Goal: Answer question/provide support: Share knowledge or assist other users

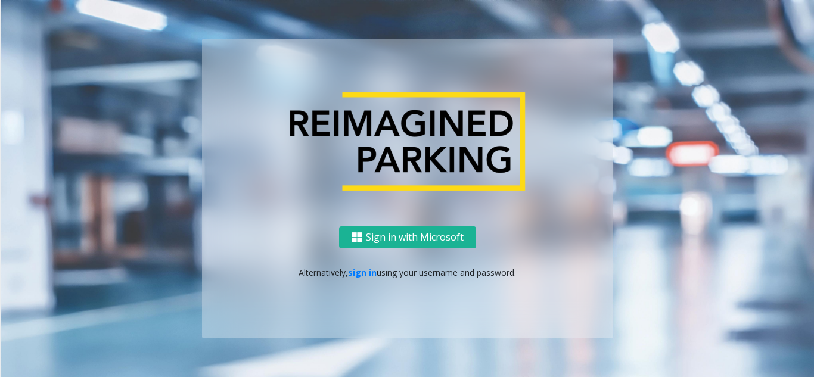
click at [364, 271] on link "sign in" at bounding box center [362, 272] width 29 height 11
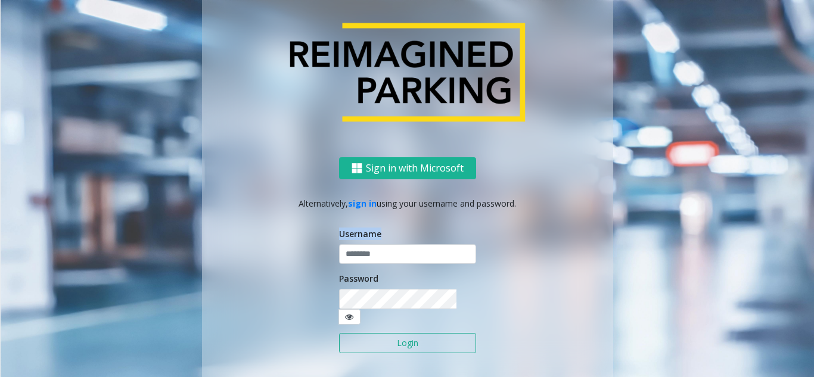
click at [385, 259] on div "Username" at bounding box center [407, 246] width 137 height 37
click at [384, 261] on input "text" at bounding box center [407, 254] width 137 height 20
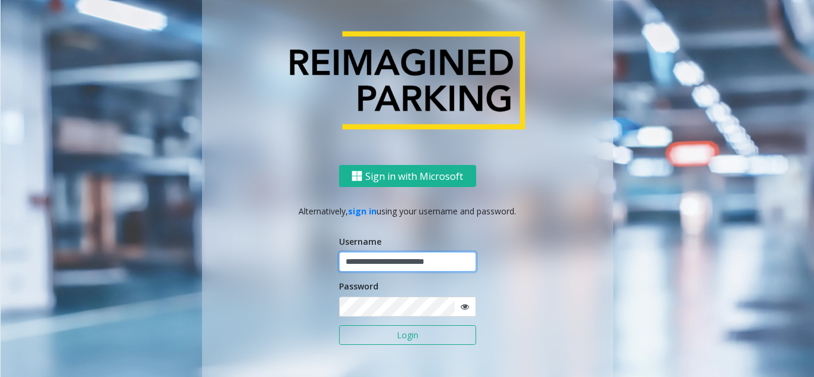
type input "**********"
click at [339, 326] on button "Login" at bounding box center [407, 336] width 137 height 20
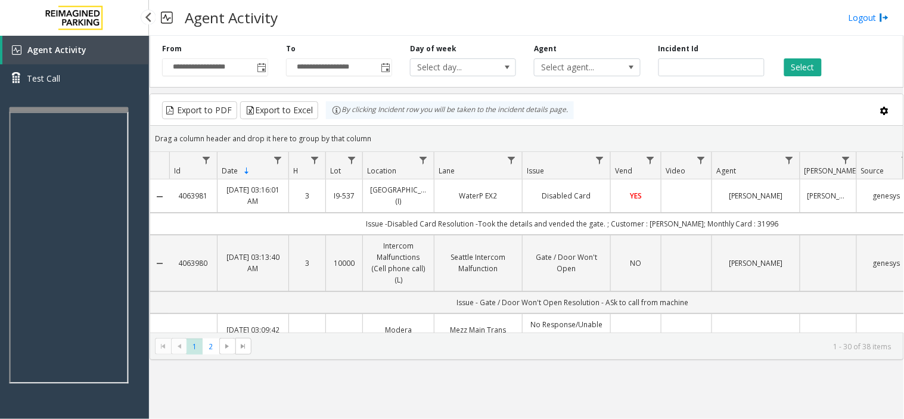
click at [63, 104] on app-root "**********" at bounding box center [452, 209] width 904 height 419
click at [39, 107] on div at bounding box center [69, 109] width 119 height 5
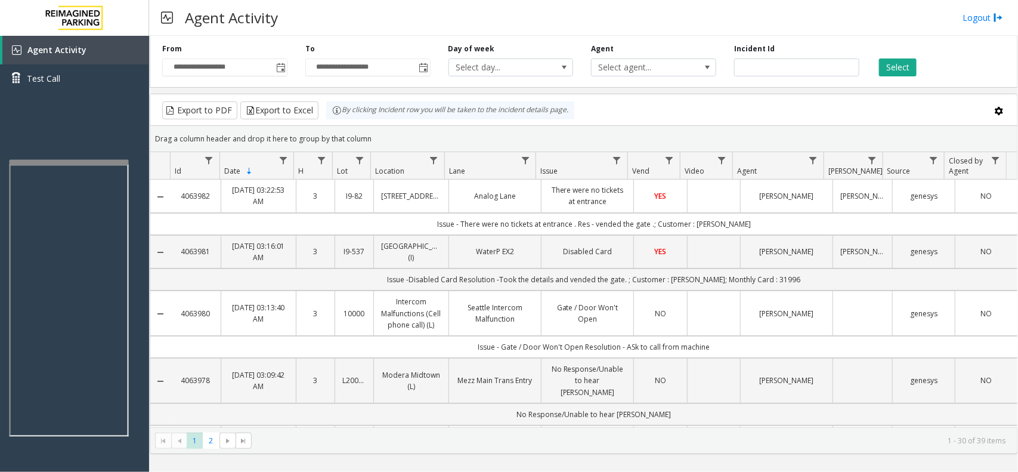
click at [550, 13] on div "Agent Activity Logout" at bounding box center [583, 18] width 869 height 36
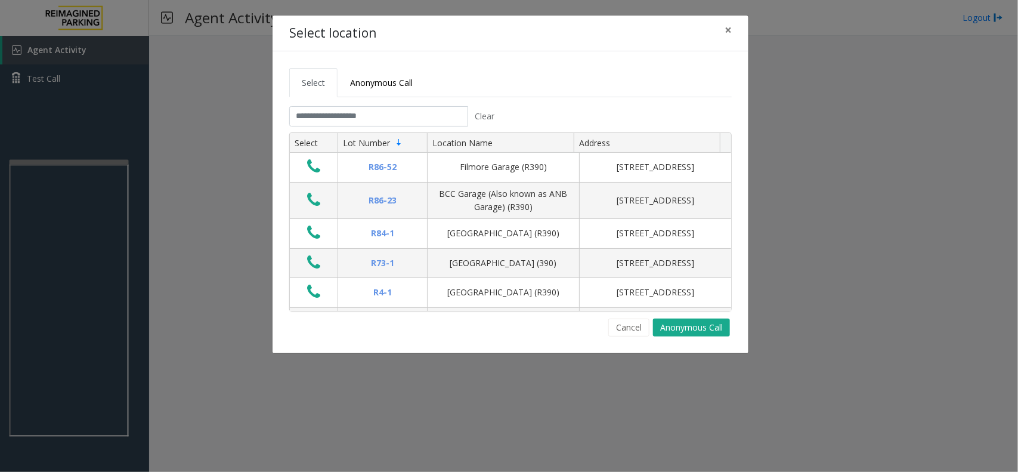
click at [410, 106] on tabset "Select Anonymous Call Clear Select Lot Number Location Name Address R86-52 Film…" at bounding box center [510, 202] width 442 height 268
click at [400, 117] on input "text" at bounding box center [378, 116] width 179 height 20
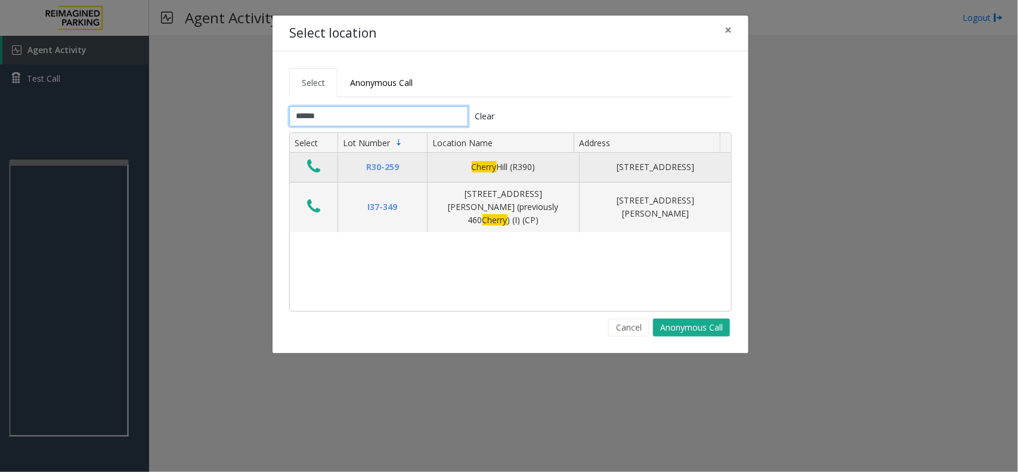
type input "******"
drag, startPoint x: 433, startPoint y: 172, endPoint x: 624, endPoint y: 168, distance: 190.2
click at [624, 168] on tr "R30-[GEOGRAPHIC_DATA] (R390) [STREET_ADDRESS]" at bounding box center [510, 167] width 441 height 29
drag, startPoint x: 358, startPoint y: 161, endPoint x: 591, endPoint y: 170, distance: 233.9
click at [591, 170] on tr "R30-[GEOGRAPHIC_DATA] (R390) [STREET_ADDRESS]" at bounding box center [510, 167] width 441 height 29
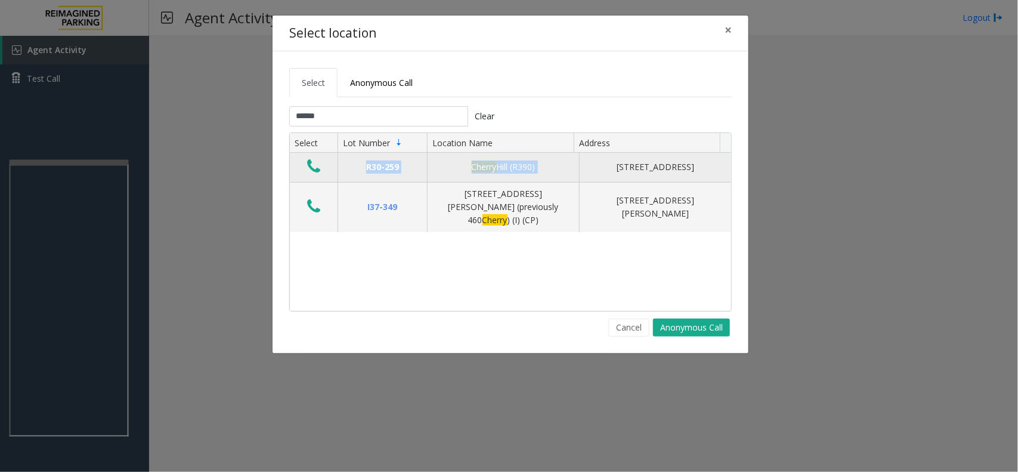
click at [311, 164] on icon "Data table" at bounding box center [313, 166] width 13 height 17
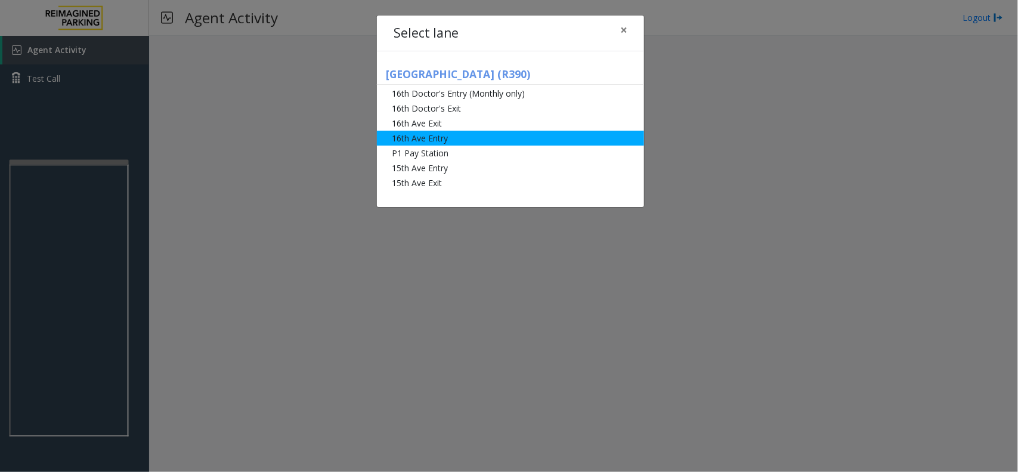
click at [434, 142] on li "16th Ave Entry" at bounding box center [510, 138] width 267 height 15
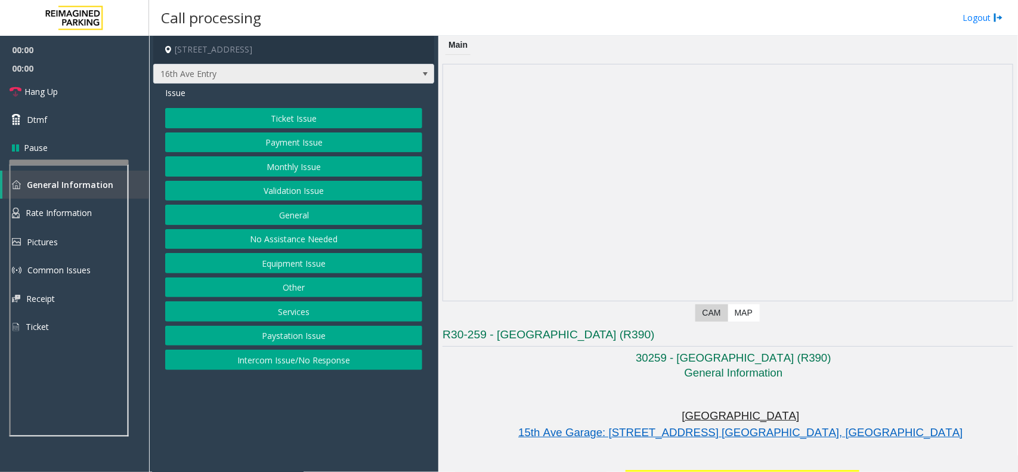
click at [254, 66] on span "16th Ave Entry" at bounding box center [266, 73] width 224 height 19
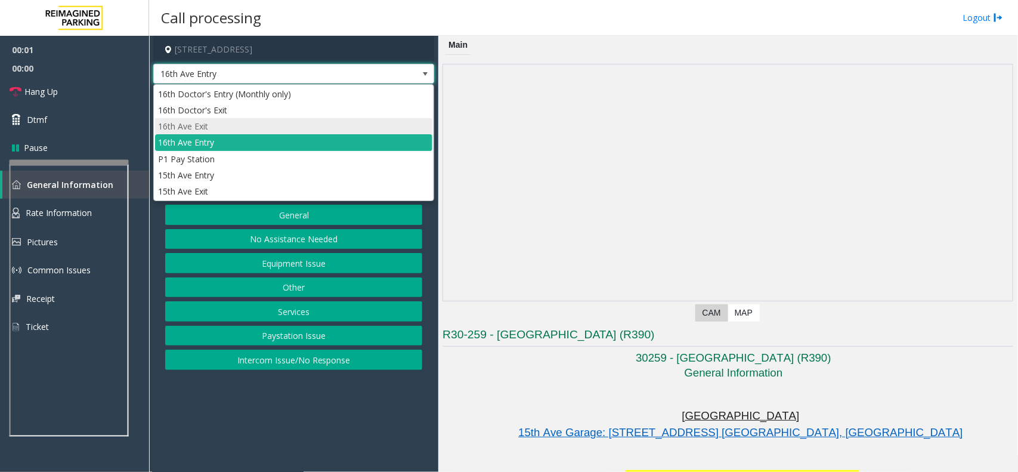
click at [202, 128] on li "16th Ave Exit" at bounding box center [293, 126] width 277 height 16
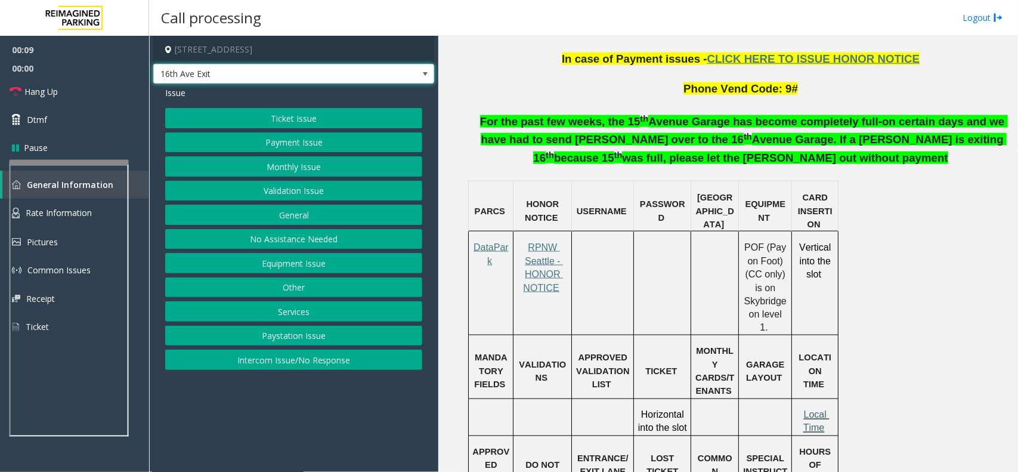
scroll to position [801, 0]
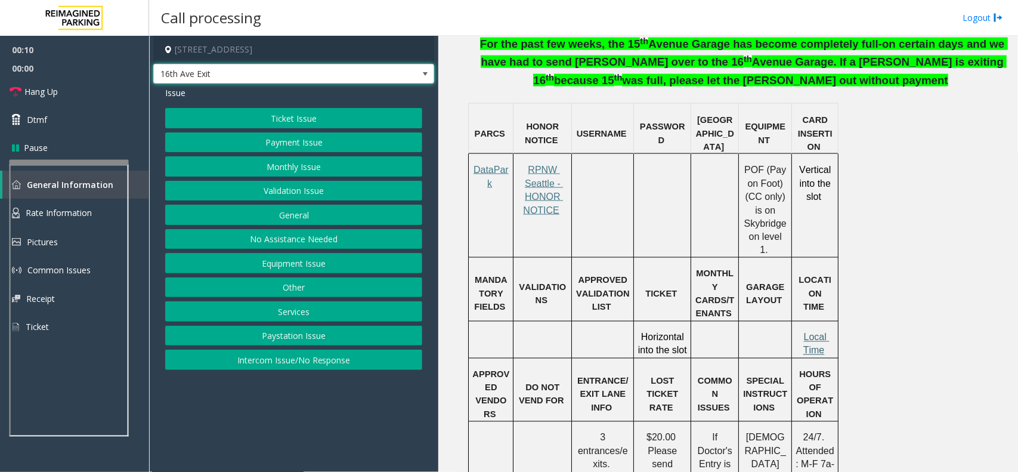
click at [814, 332] on span "Local Time" at bounding box center [816, 343] width 26 height 23
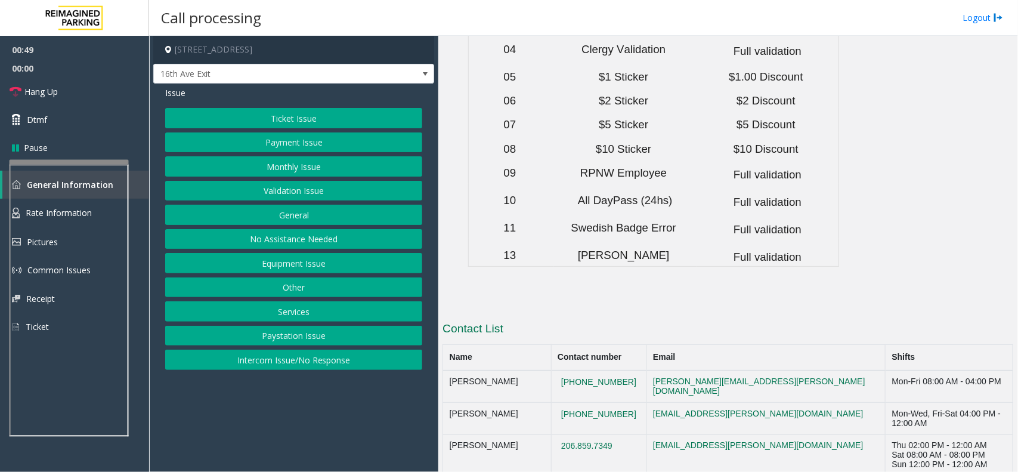
scroll to position [3931, 0]
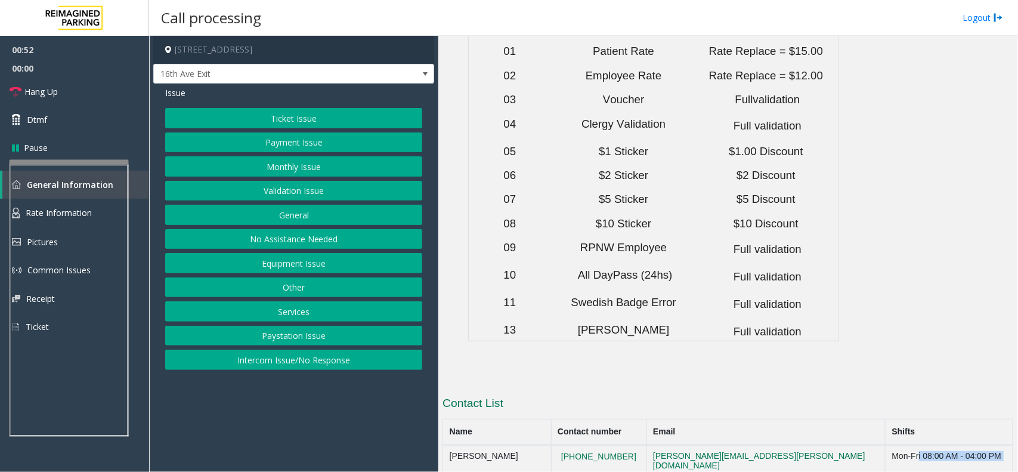
drag, startPoint x: 865, startPoint y: 272, endPoint x: 928, endPoint y: 368, distance: 114.6
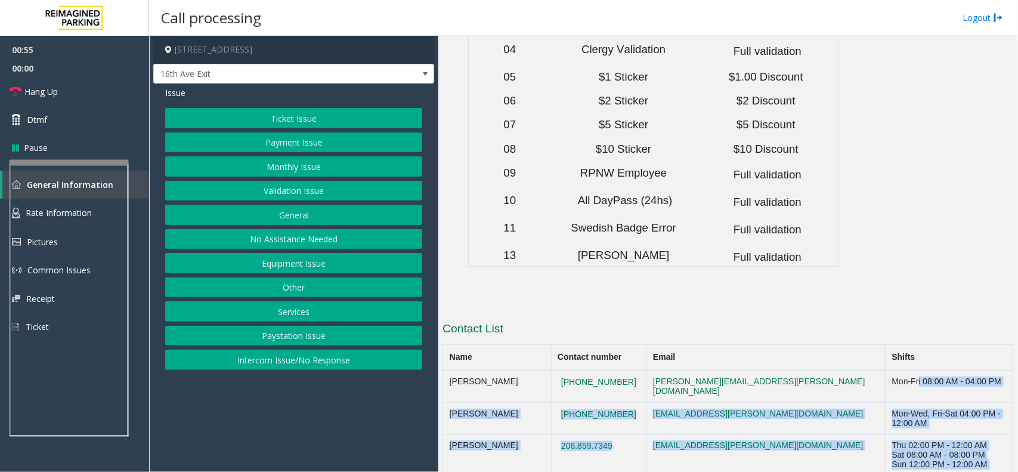
drag, startPoint x: 956, startPoint y: 443, endPoint x: 887, endPoint y: 224, distance: 229.3
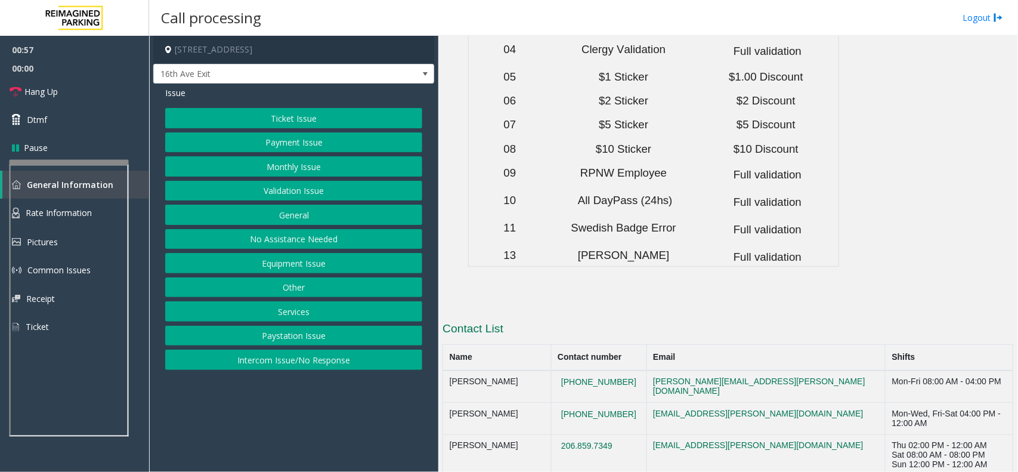
click at [803, 321] on h3 "Contact List" at bounding box center [727, 330] width 571 height 19
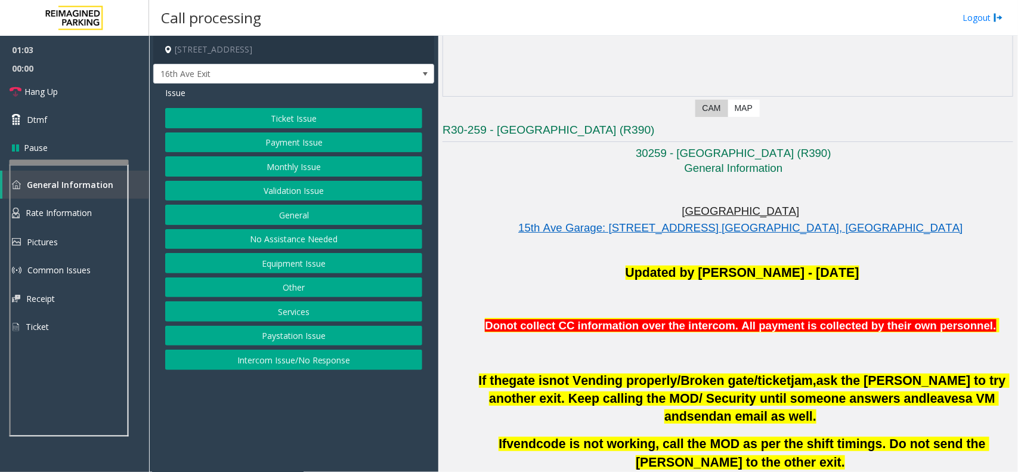
scroll to position [428, 0]
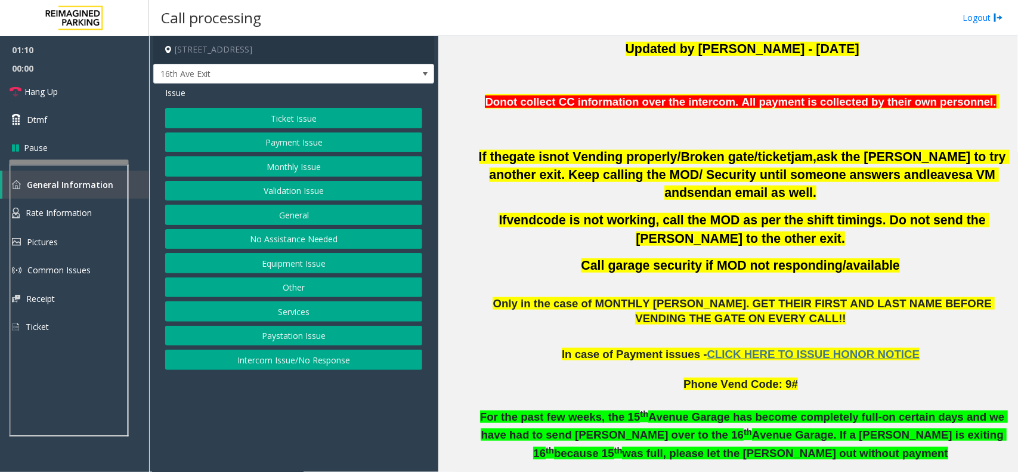
click at [290, 268] on button "Equipment Issue" at bounding box center [293, 263] width 257 height 20
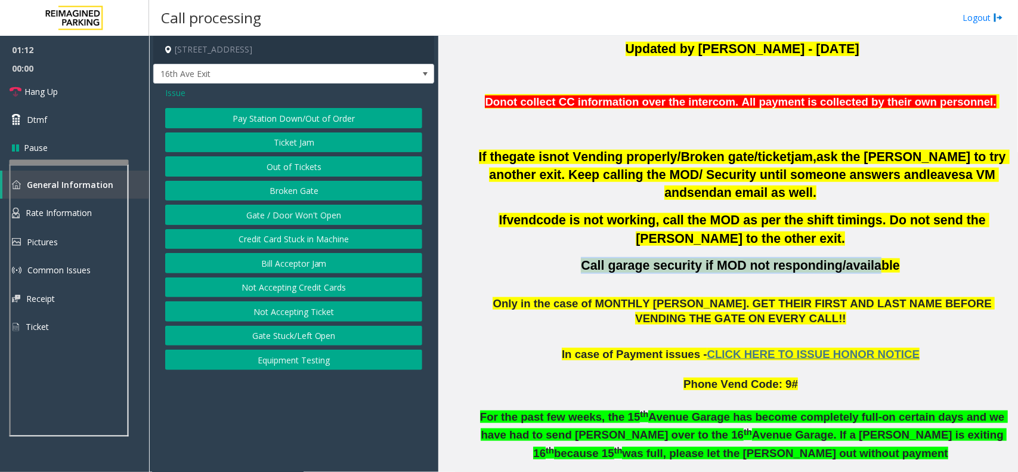
drag, startPoint x: 591, startPoint y: 248, endPoint x: 857, endPoint y: 249, distance: 265.9
click at [814, 257] on p "Call garage security if MOD not responding/available" at bounding box center [742, 265] width 542 height 17
click at [814, 258] on span "Call garage security if MOD not responding/available" at bounding box center [740, 265] width 319 height 14
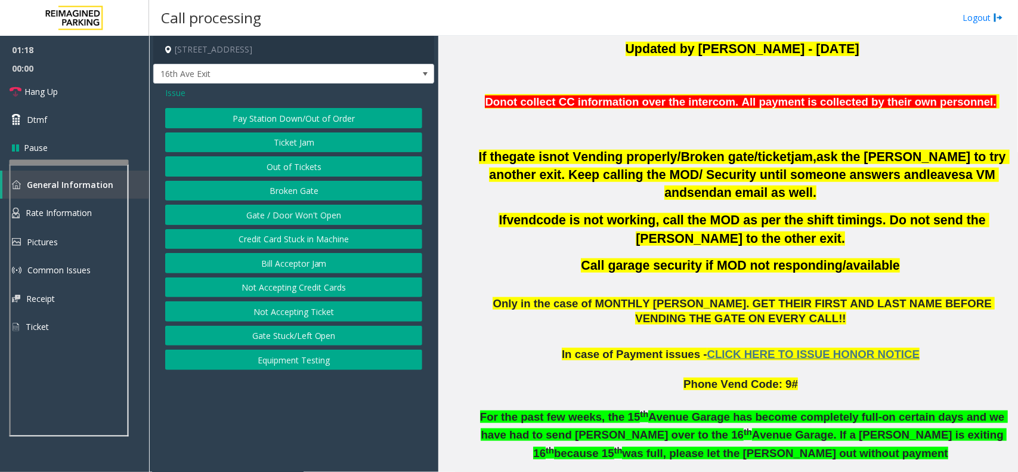
click at [284, 210] on button "Gate / Door Won't Open" at bounding box center [293, 215] width 257 height 20
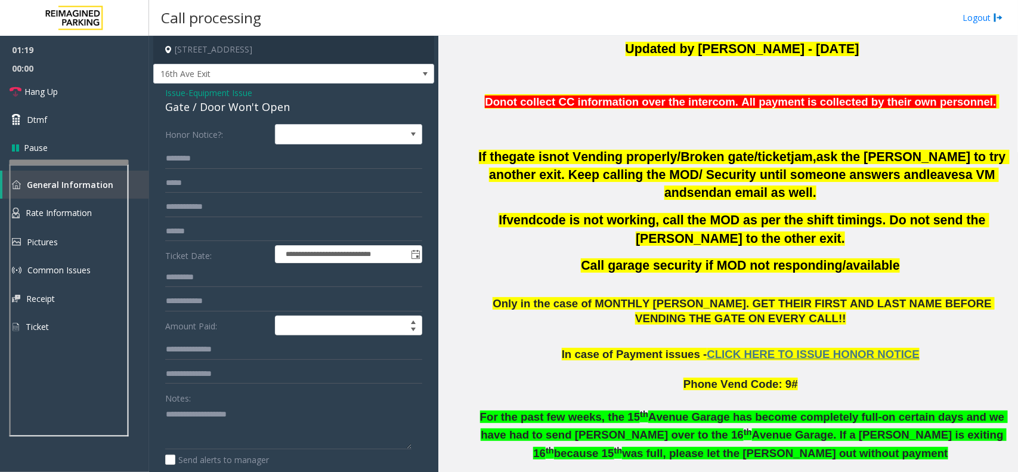
click at [243, 114] on div "Gate / Door Won't Open" at bounding box center [293, 107] width 257 height 16
copy div "Gate / Door Won't Open"
click at [20, 87] on icon at bounding box center [16, 92] width 12 height 12
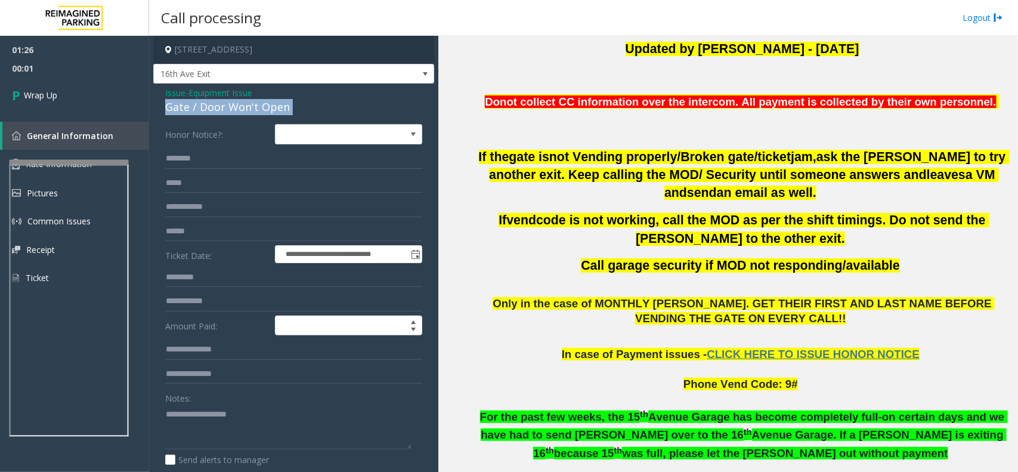
copy div "Gate / Door Won't Open"
click at [197, 377] on textarea at bounding box center [288, 426] width 246 height 45
paste textarea "**********"
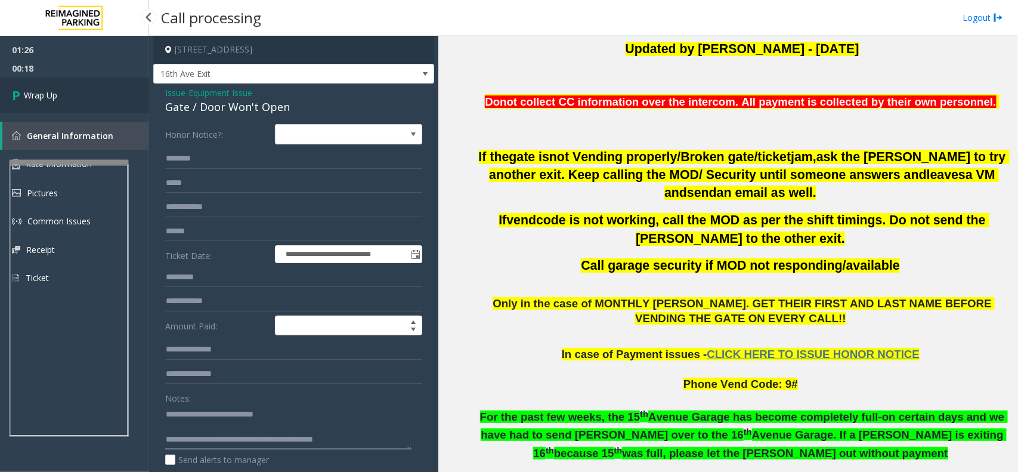
type textarea "**********"
click at [42, 100] on span "Wrap Up" at bounding box center [40, 95] width 33 height 13
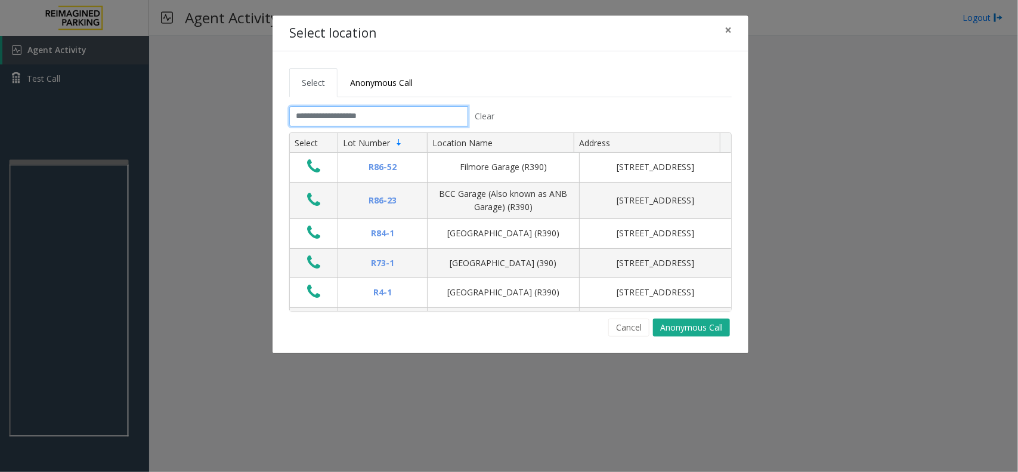
click at [389, 107] on input "text" at bounding box center [378, 116] width 179 height 20
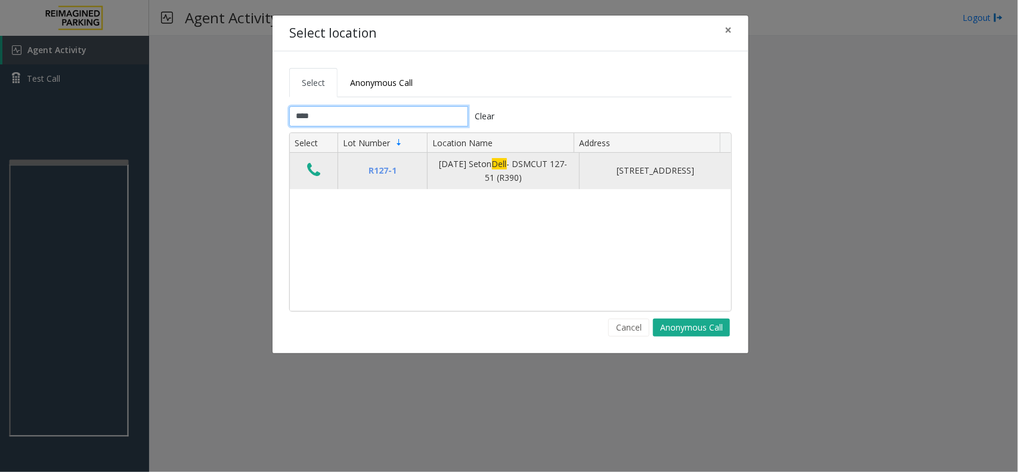
type input "****"
drag, startPoint x: 428, startPoint y: 155, endPoint x: 553, endPoint y: 185, distance: 129.3
click at [553, 185] on td "[DATE] Seton Dell - DSMCUT 127-51 (R390)" at bounding box center [503, 171] width 152 height 36
click at [553, 184] on div "[DATE] Seton Dell - DSMCUT 127-51 (R390)" at bounding box center [503, 170] width 137 height 27
drag, startPoint x: 439, startPoint y: 166, endPoint x: 543, endPoint y: 176, distance: 104.2
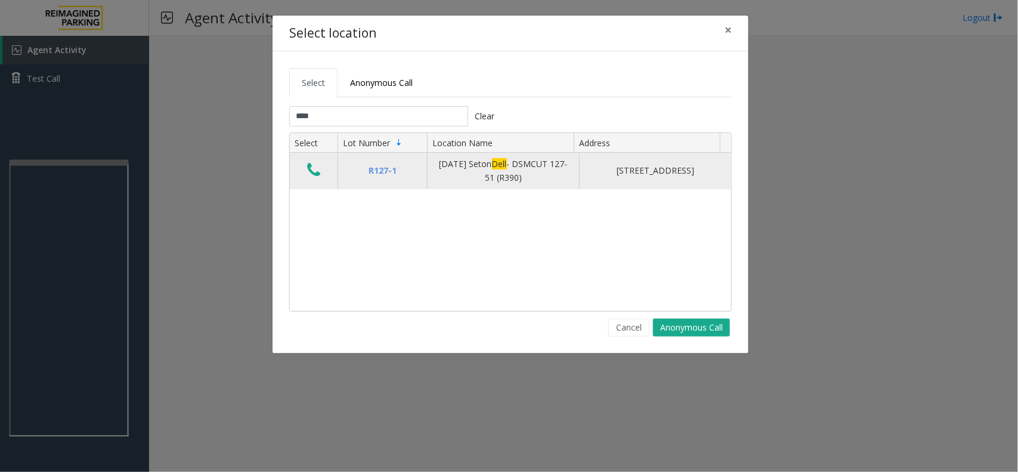
click at [543, 176] on div "[DATE] Seton Dell - DSMCUT 127-51 (R390)" at bounding box center [503, 170] width 137 height 27
drag, startPoint x: 534, startPoint y: 182, endPoint x: 439, endPoint y: 162, distance: 96.8
click at [439, 162] on div "[DATE] Seton Dell - DSMCUT 127-51 (R390)" at bounding box center [503, 170] width 137 height 27
click at [317, 171] on icon "Data table" at bounding box center [313, 170] width 13 height 17
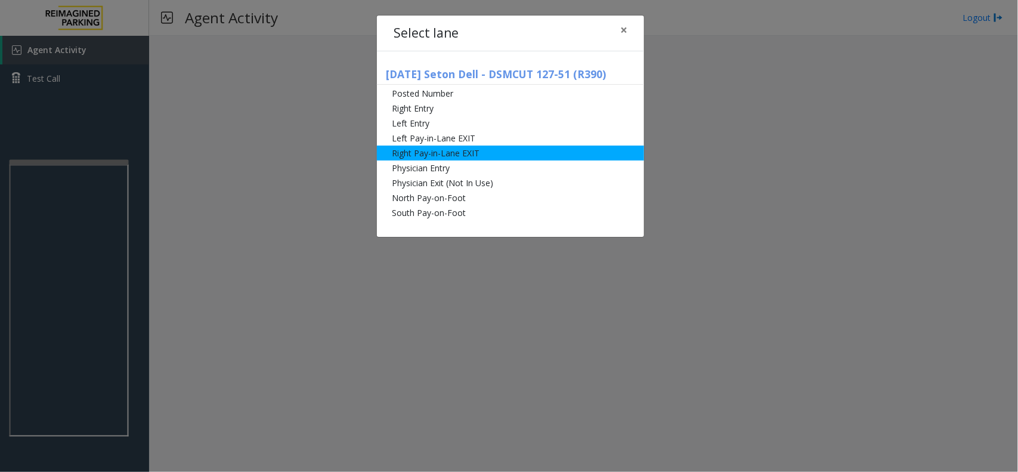
click at [451, 148] on li "Right Pay-in-Lane EXIT" at bounding box center [510, 152] width 267 height 15
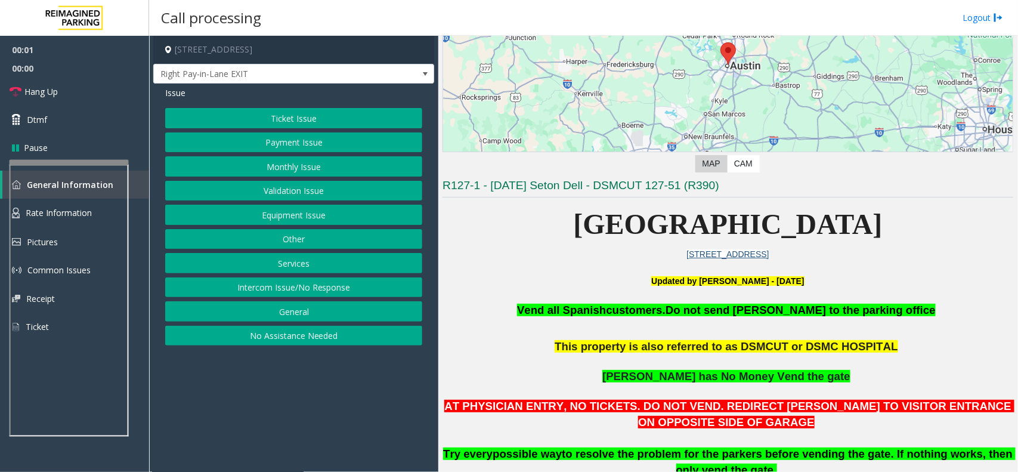
scroll to position [373, 0]
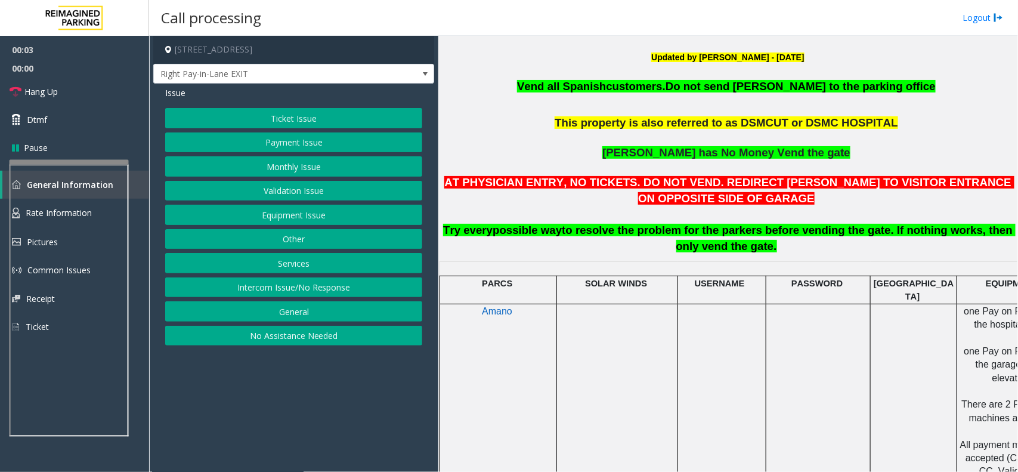
click at [313, 122] on button "Ticket Issue" at bounding box center [293, 118] width 257 height 20
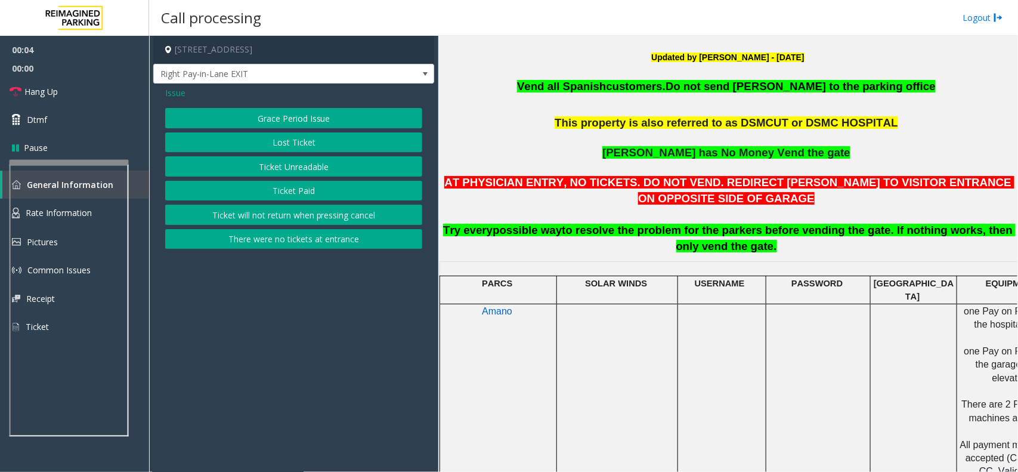
click at [290, 188] on button "Ticket Paid" at bounding box center [293, 191] width 257 height 20
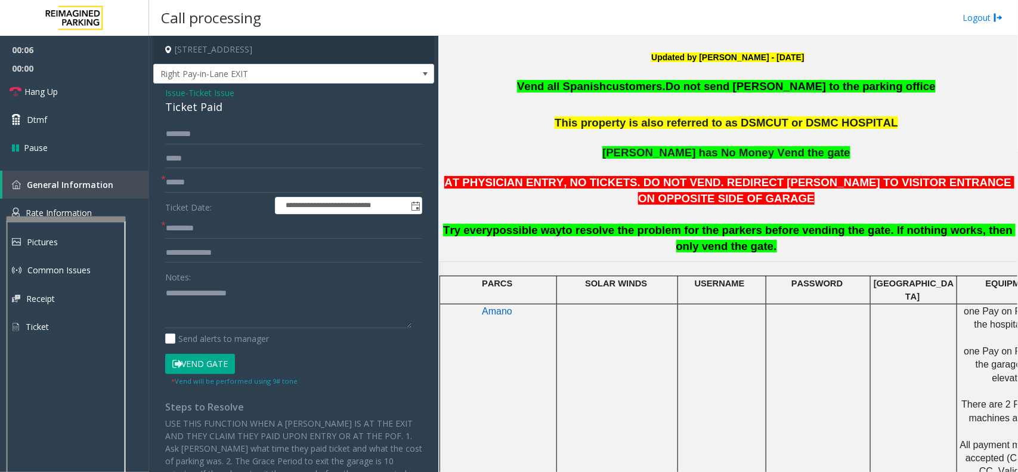
click at [70, 224] on div at bounding box center [66, 356] width 119 height 280
click at [188, 182] on input "text" at bounding box center [293, 182] width 257 height 20
click at [218, 178] on input "text" at bounding box center [293, 182] width 257 height 20
type input "*"
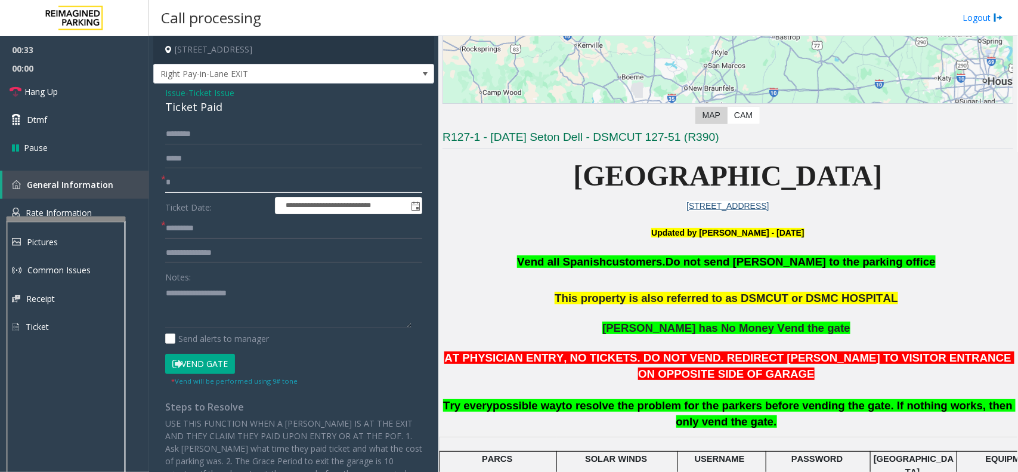
scroll to position [224, 0]
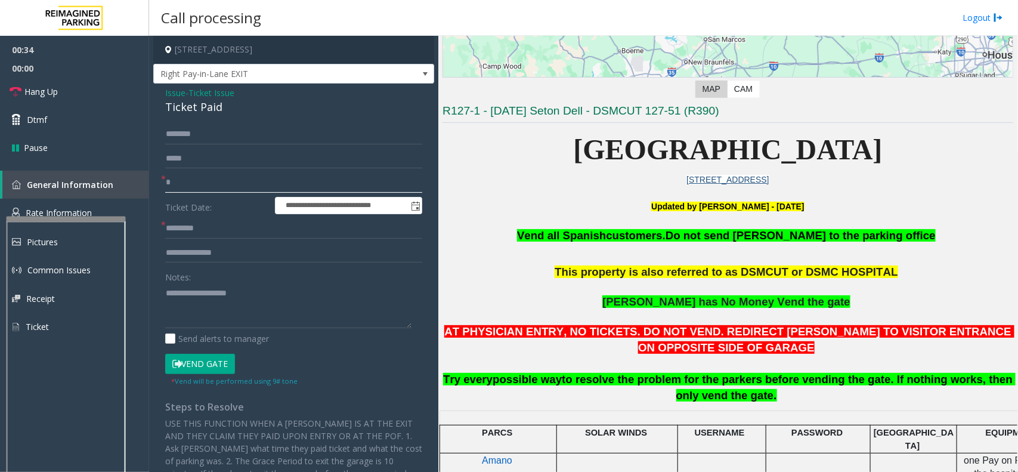
click at [194, 185] on input "*" at bounding box center [293, 182] width 257 height 20
type input "******"
click at [225, 219] on input "text" at bounding box center [293, 228] width 257 height 20
click at [191, 227] on input "text" at bounding box center [293, 228] width 257 height 20
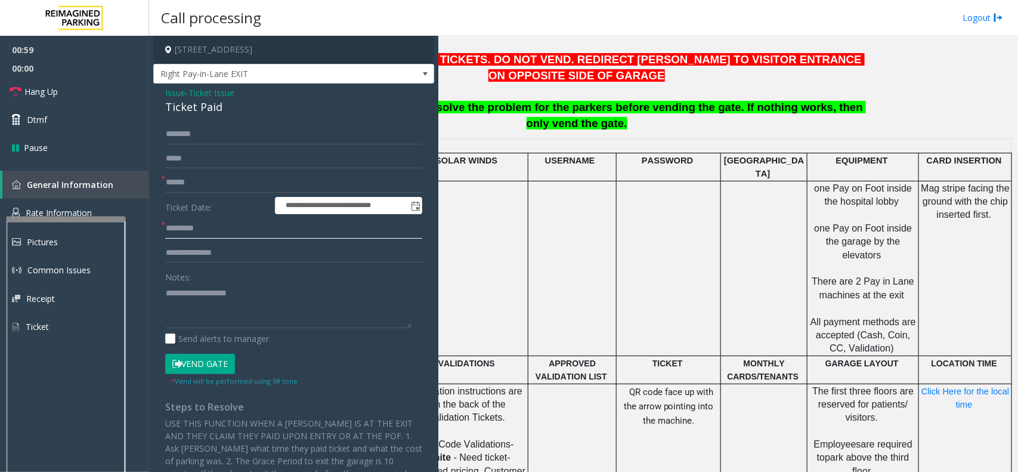
scroll to position [522, 161]
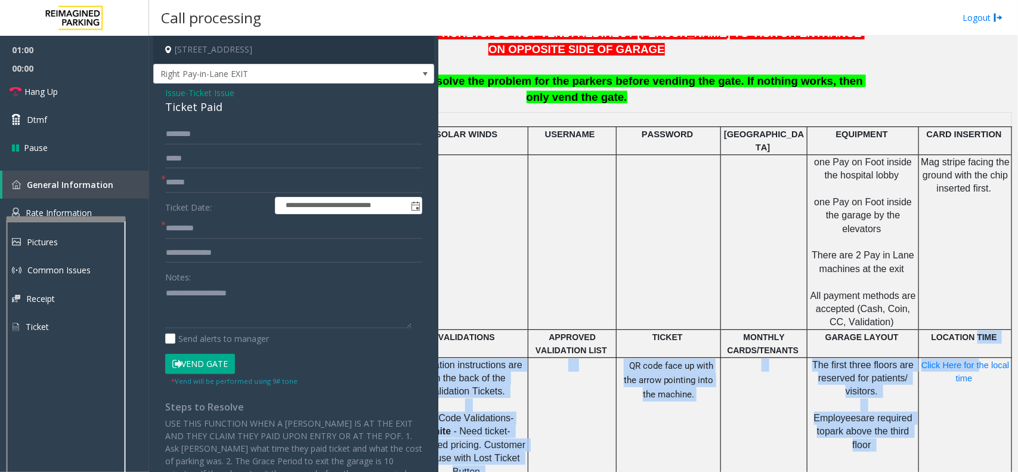
click at [814, 337] on tbody "PARCS SOLAR WINDS USERNAME PASSWORD PARIS EQUIPMENT CARD INSERTION Amano one Pa…" at bounding box center [650, 390] width 721 height 556
click at [814, 360] on span "Click Here for the local time" at bounding box center [966, 371] width 91 height 23
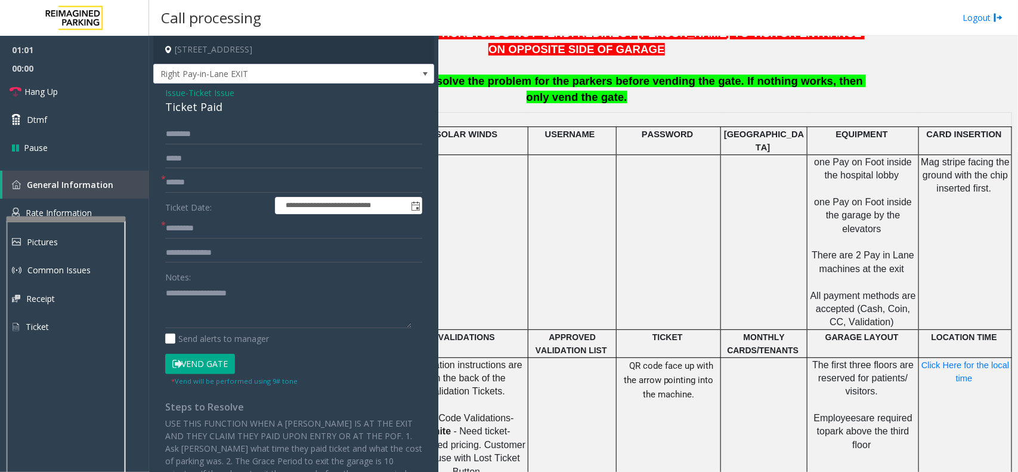
click at [814, 360] on span "Click Here for the local time" at bounding box center [966, 371] width 91 height 23
click at [814, 283] on td "Mag stripe facing the ground with the chip inserted first." at bounding box center [965, 241] width 93 height 175
click at [814, 360] on span "Click Here for the local time" at bounding box center [966, 371] width 91 height 23
click at [228, 230] on input "text" at bounding box center [293, 228] width 257 height 20
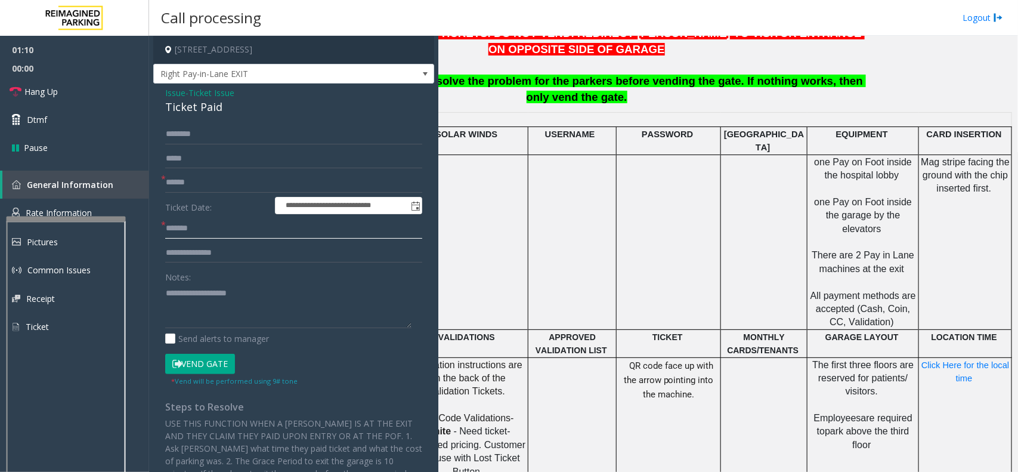
type input "*******"
click at [814, 358] on p "Click Here for the local time" at bounding box center [964, 371] width 91 height 27
click at [814, 157] on span "one Pay on Foot inside the hospital lobby" at bounding box center [864, 168] width 100 height 23
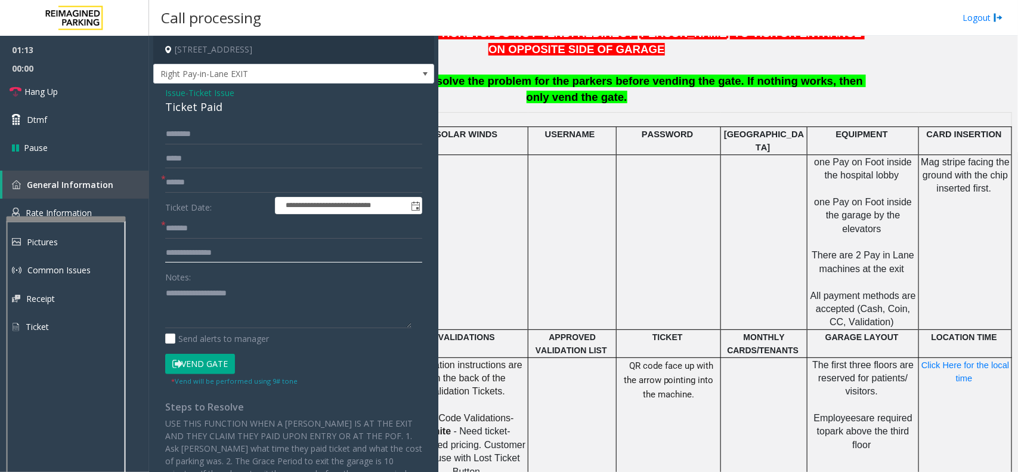
click at [224, 258] on input "text" at bounding box center [293, 253] width 257 height 20
type input "**********"
click at [165, 354] on button "Vend Gate" at bounding box center [200, 364] width 70 height 20
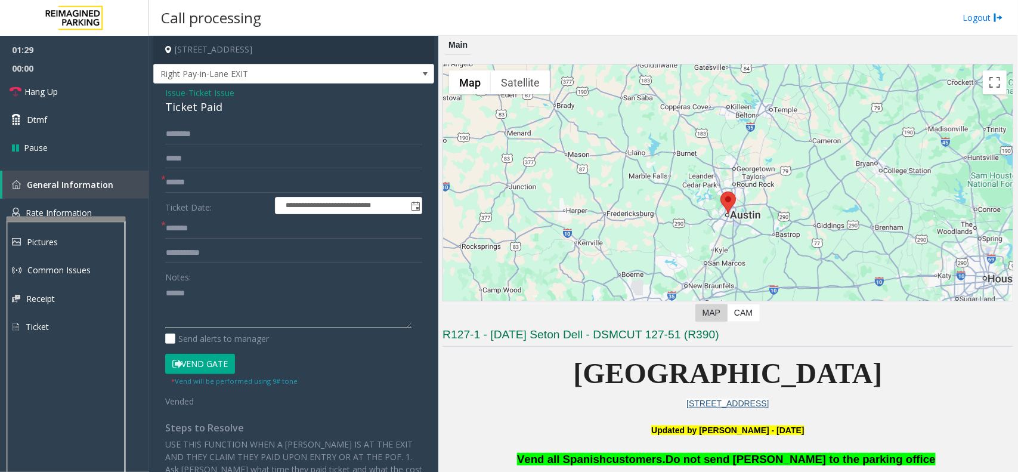
scroll to position [75, 0]
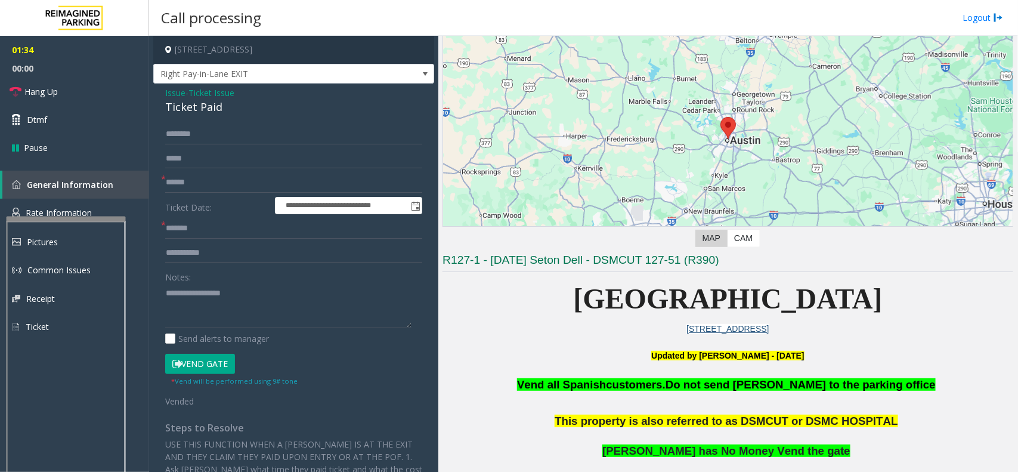
click at [200, 109] on div "Ticket Paid" at bounding box center [293, 107] width 257 height 16
copy div "Ticket Paid"
click at [281, 308] on textarea at bounding box center [288, 305] width 246 height 45
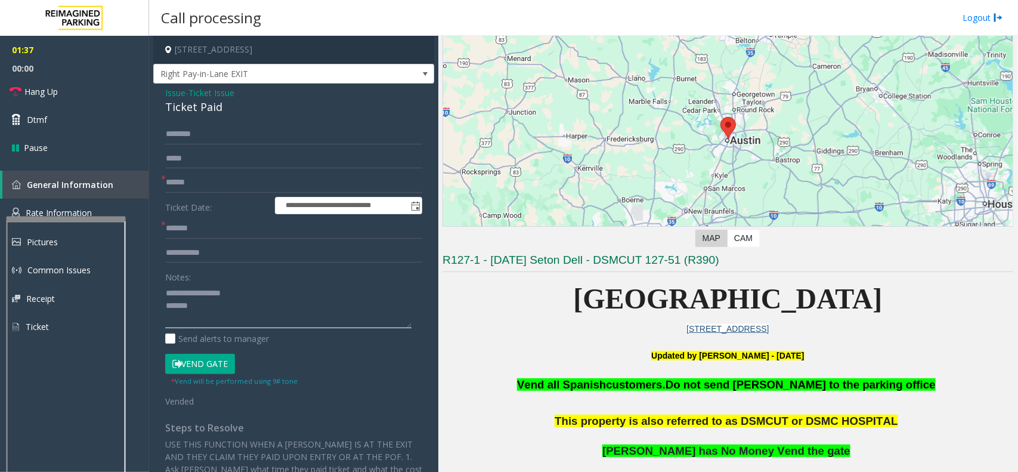
paste textarea "**********"
type textarea "**********"
click at [30, 88] on span "Hang Up" at bounding box center [40, 91] width 33 height 13
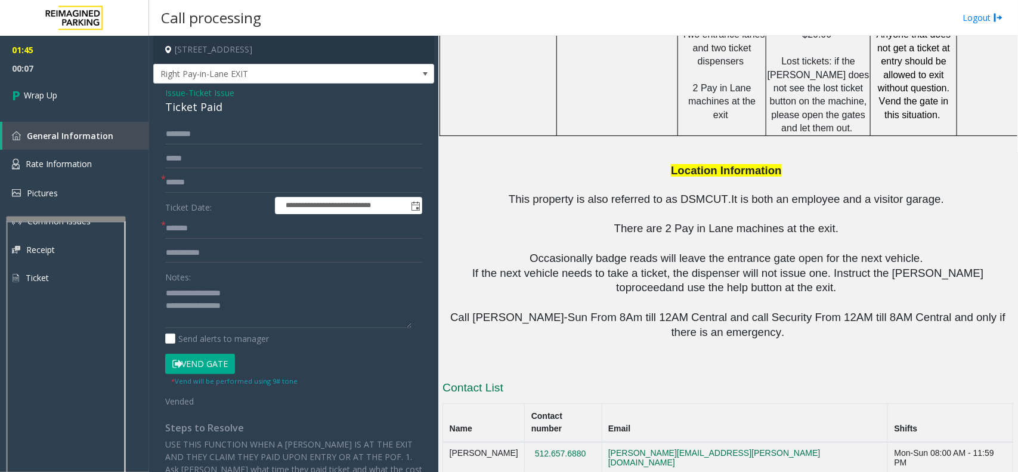
scroll to position [1286, 0]
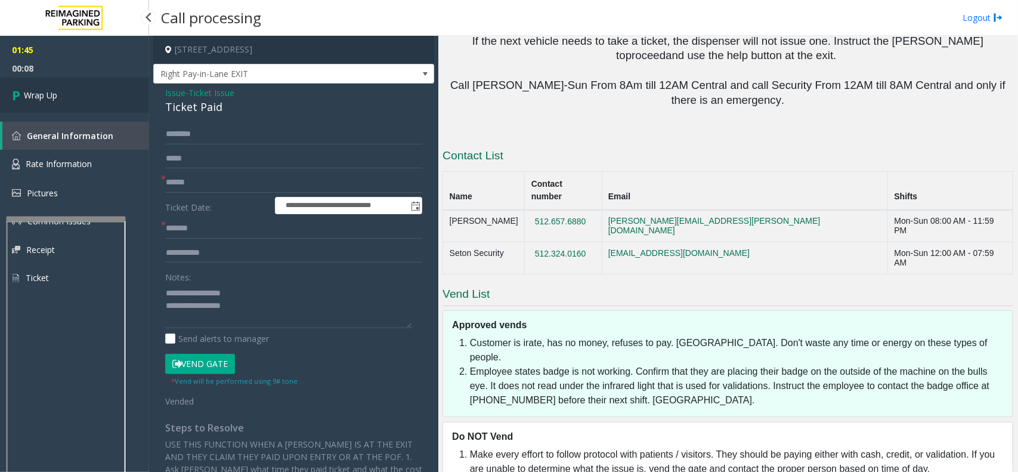
click at [57, 101] on link "Wrap Up" at bounding box center [74, 95] width 149 height 35
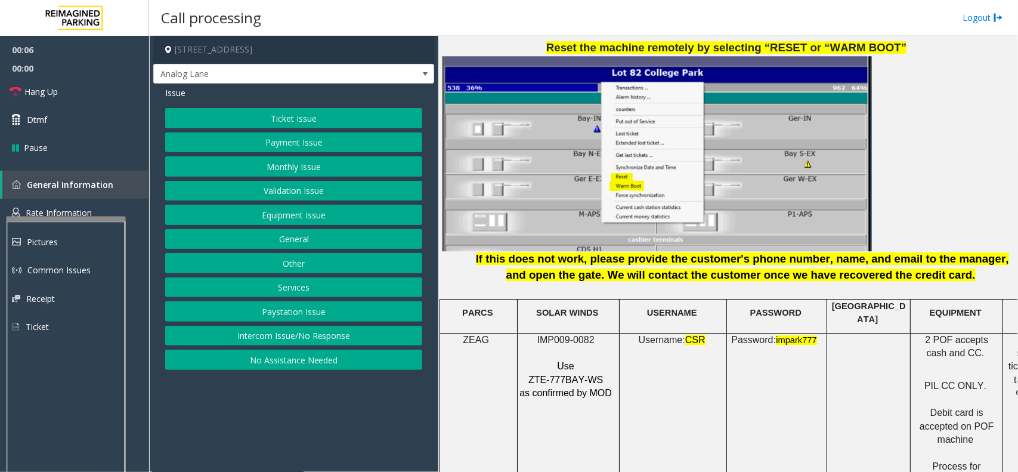
scroll to position [1565, 0]
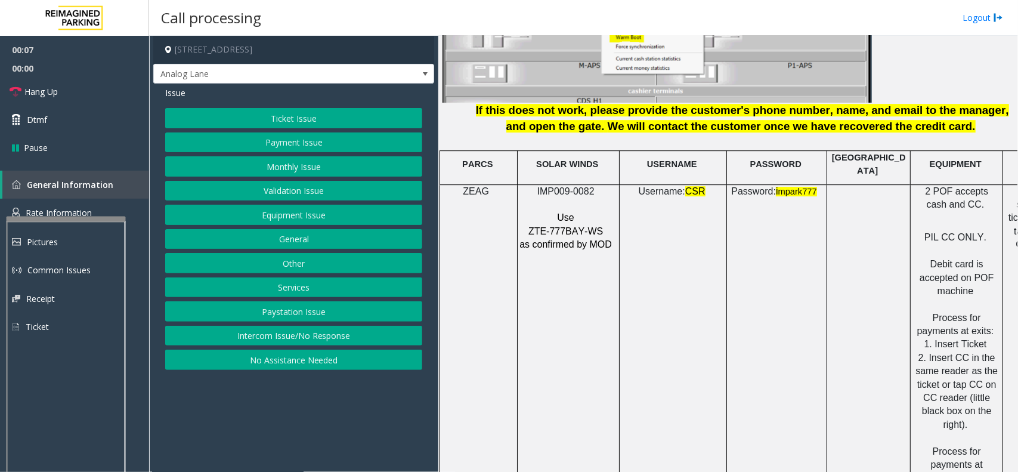
click at [577, 227] on span "ZTE-777BAY-WS" at bounding box center [565, 231] width 75 height 10
copy p "ZTE-777BAY-WS"
click at [277, 118] on button "Ticket Issue" at bounding box center [293, 118] width 257 height 20
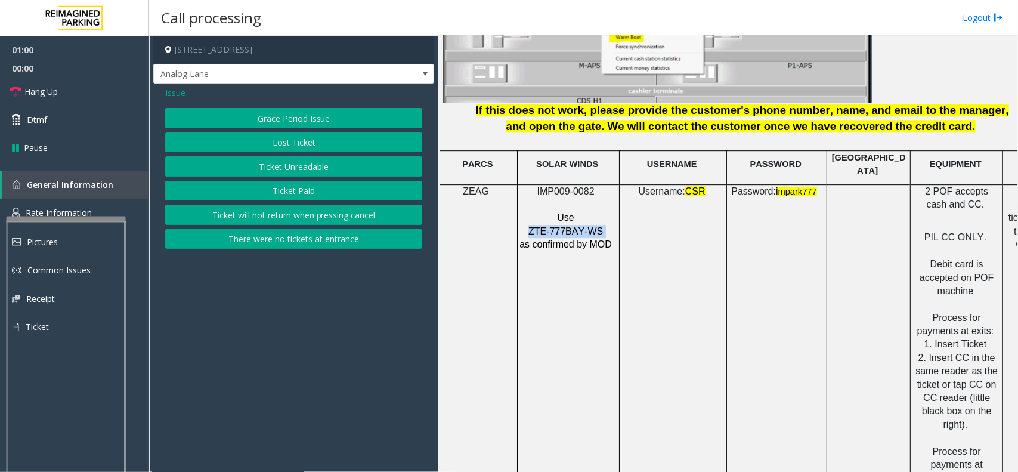
click at [271, 166] on button "Ticket Unreadable" at bounding box center [293, 166] width 257 height 20
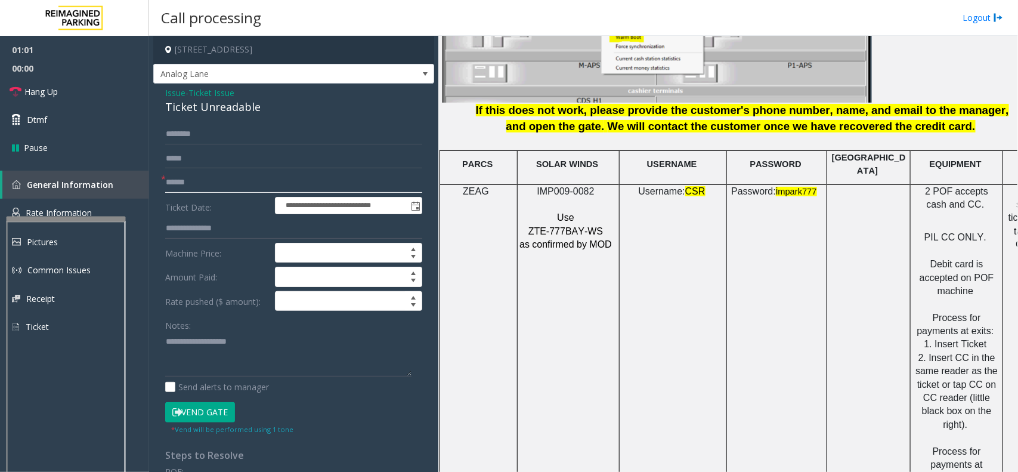
click at [193, 177] on input "text" at bounding box center [293, 182] width 257 height 20
click at [227, 186] on input "text" at bounding box center [293, 182] width 257 height 20
type input "********"
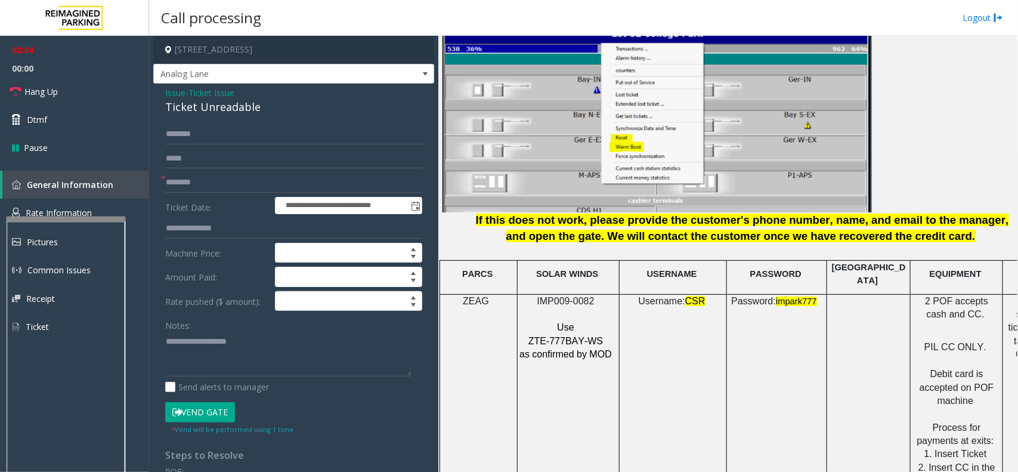
scroll to position [1267, 0]
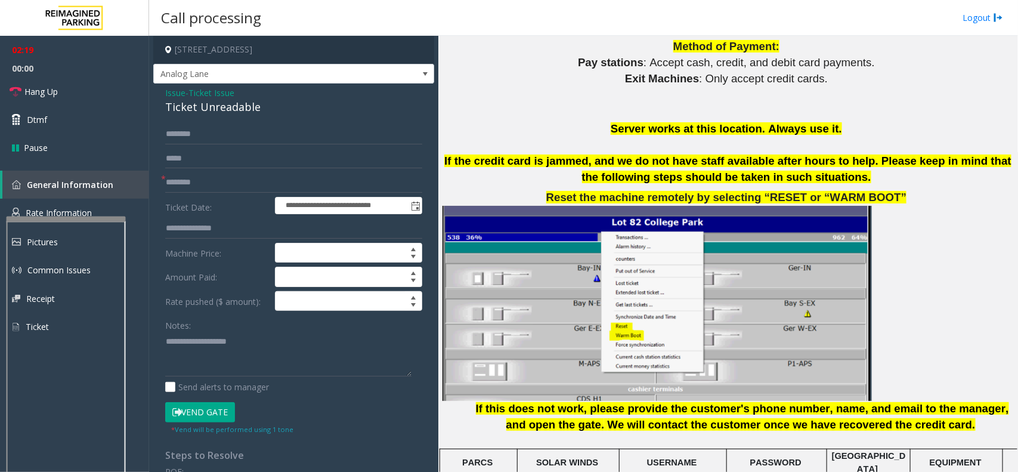
click at [213, 110] on div "Ticket Unreadable" at bounding box center [293, 107] width 257 height 16
copy div "Ticket Unreadable"
click at [210, 354] on textarea at bounding box center [288, 354] width 246 height 45
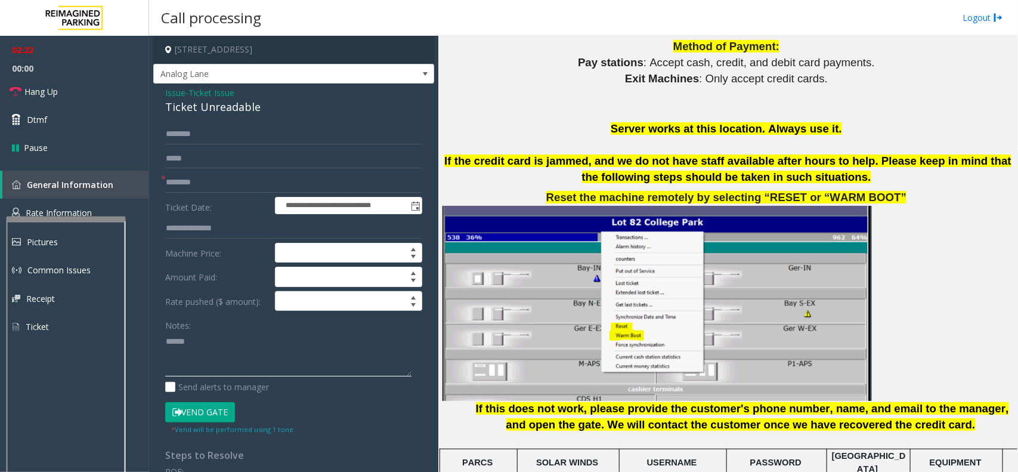
paste textarea "**********"
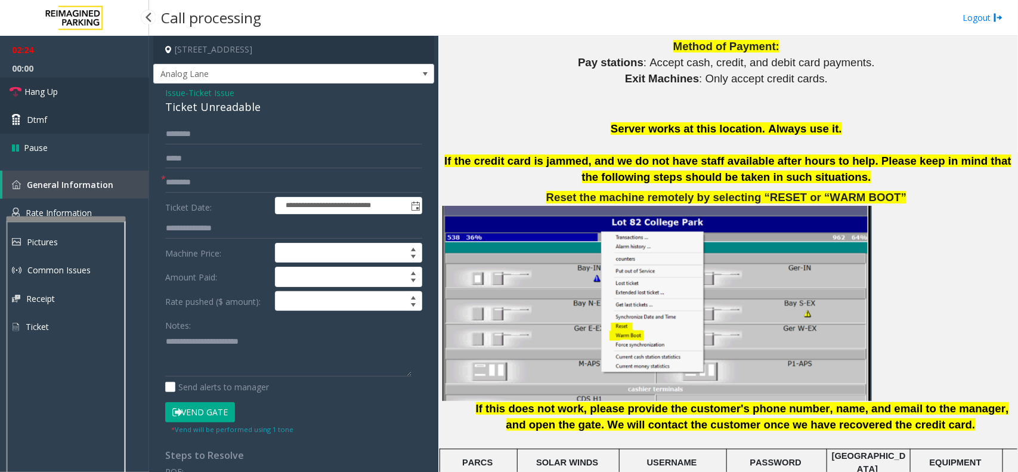
drag, startPoint x: 30, startPoint y: 100, endPoint x: 72, endPoint y: 115, distance: 44.3
click at [30, 100] on link "Hang Up" at bounding box center [74, 92] width 149 height 28
click at [179, 346] on textarea at bounding box center [288, 354] width 246 height 45
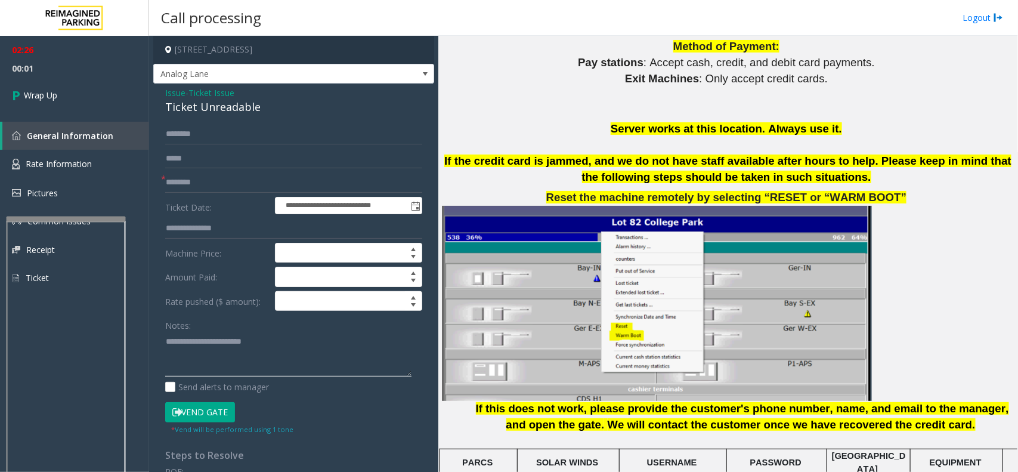
click at [269, 337] on textarea at bounding box center [288, 354] width 246 height 45
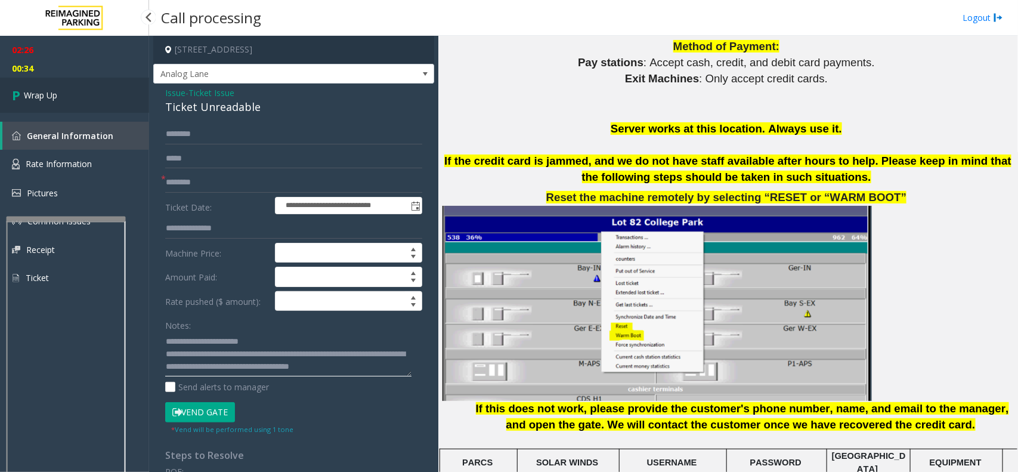
type textarea "**********"
click at [42, 102] on link "Wrap Up" at bounding box center [74, 95] width 149 height 35
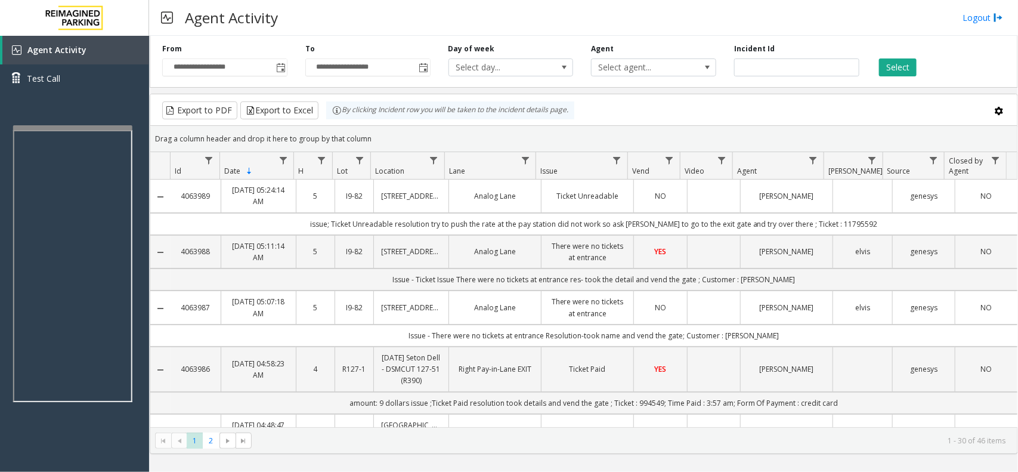
click at [48, 127] on div at bounding box center [72, 127] width 119 height 5
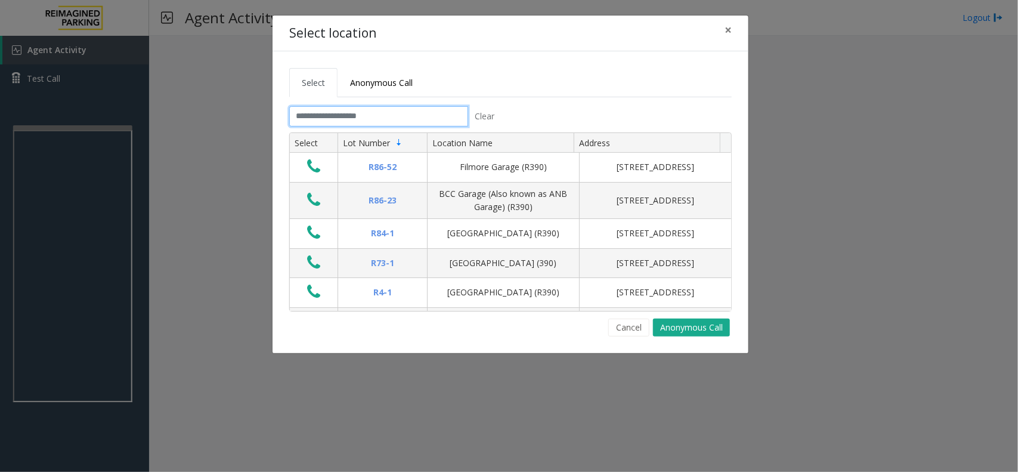
click at [398, 121] on input "text" at bounding box center [378, 116] width 179 height 20
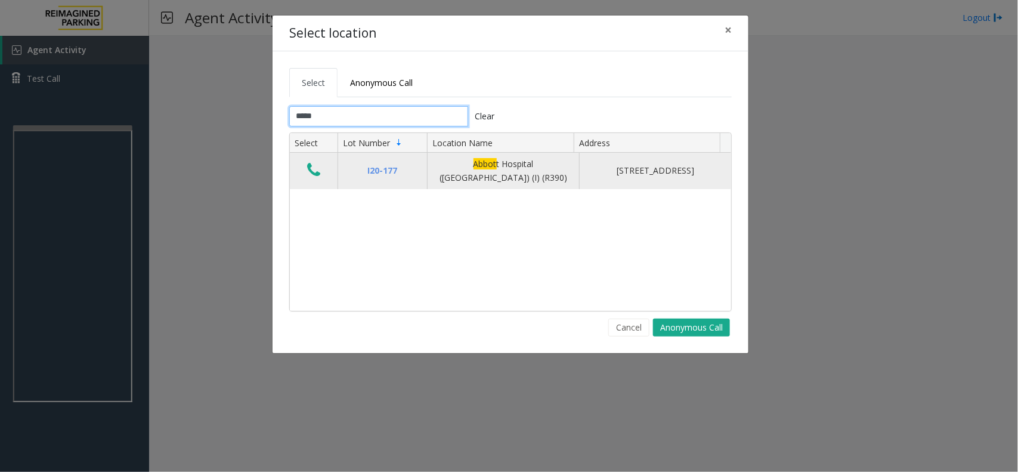
type input "*****"
drag, startPoint x: 428, startPoint y: 166, endPoint x: 522, endPoint y: 184, distance: 95.9
click at [522, 184] on td "[GEOGRAPHIC_DATA] ([GEOGRAPHIC_DATA]) (I) (R390)" at bounding box center [503, 171] width 152 height 36
click at [305, 167] on button "Data table" at bounding box center [313, 170] width 20 height 19
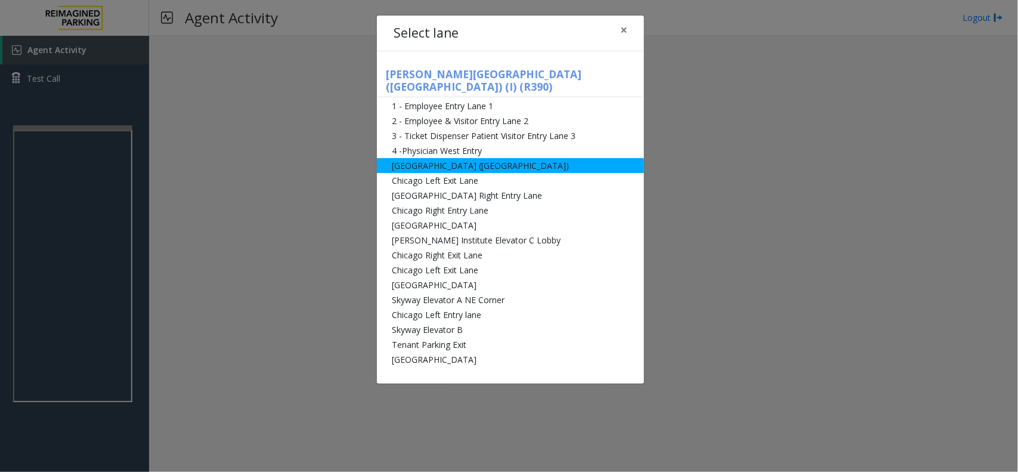
click at [470, 158] on li "[GEOGRAPHIC_DATA] ([GEOGRAPHIC_DATA])" at bounding box center [510, 165] width 267 height 15
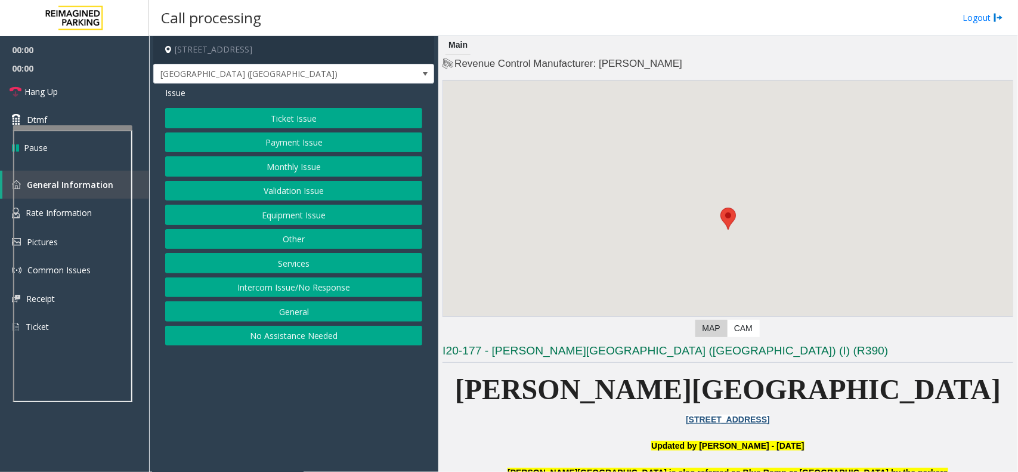
click at [311, 172] on button "Monthly Issue" at bounding box center [293, 166] width 257 height 20
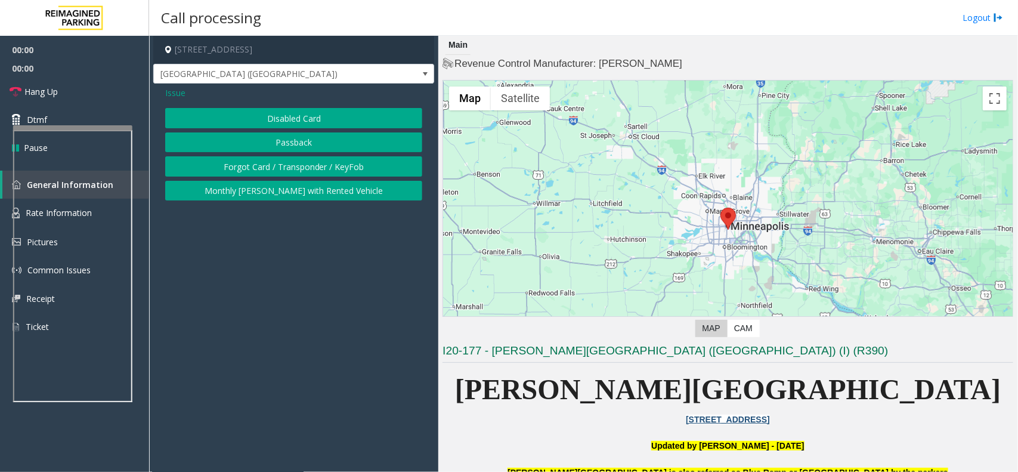
click at [281, 119] on button "Disabled Card" at bounding box center [293, 118] width 257 height 20
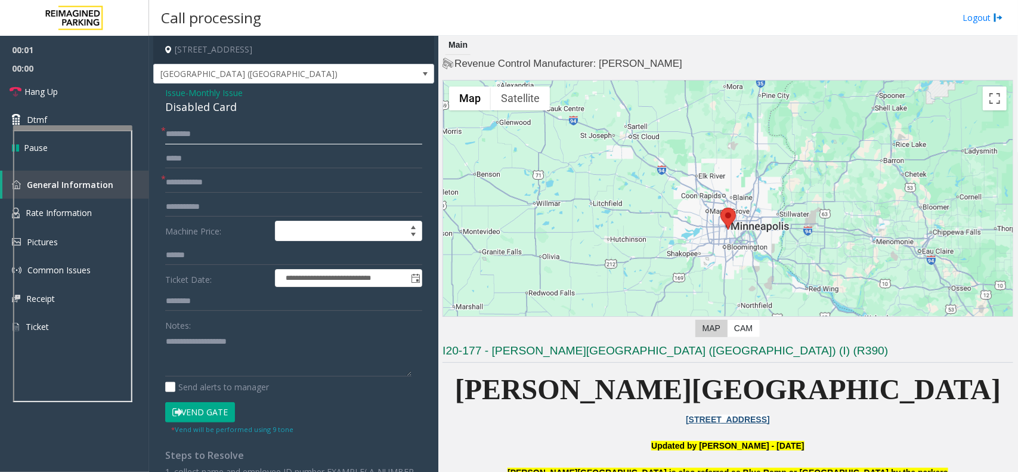
click at [200, 128] on input "text" at bounding box center [293, 134] width 257 height 20
type input "**"
click at [218, 191] on input "text" at bounding box center [293, 182] width 257 height 20
type input "*"
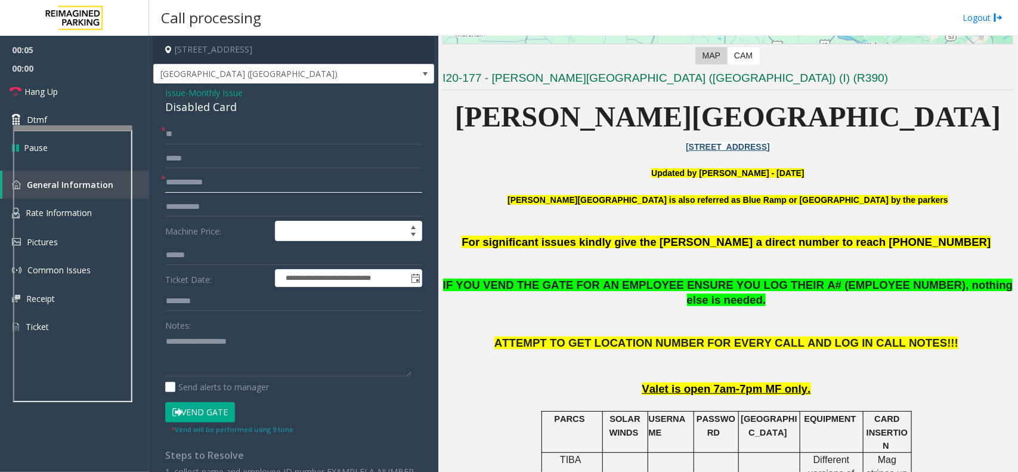
scroll to position [298, 0]
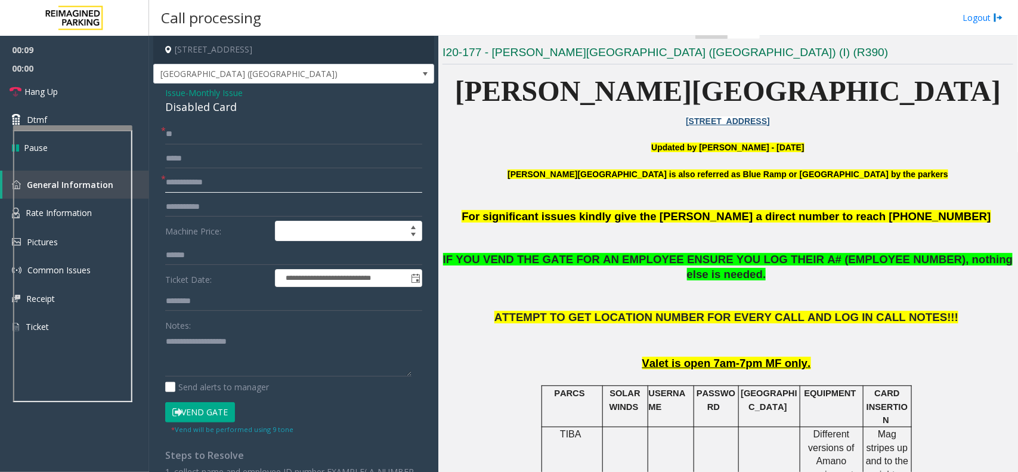
click at [245, 185] on input "text" at bounding box center [293, 182] width 257 height 20
type input "******"
click at [212, 139] on input "**" at bounding box center [293, 134] width 257 height 20
type input "*"
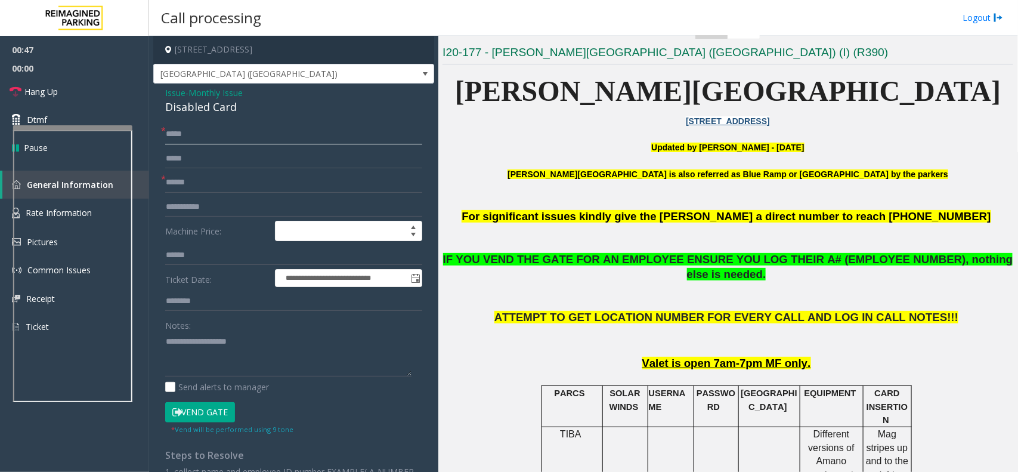
type input "*****"
click at [202, 377] on button "Vend Gate" at bounding box center [200, 412] width 70 height 20
click at [189, 116] on div "**********" at bounding box center [293, 379] width 281 height 593
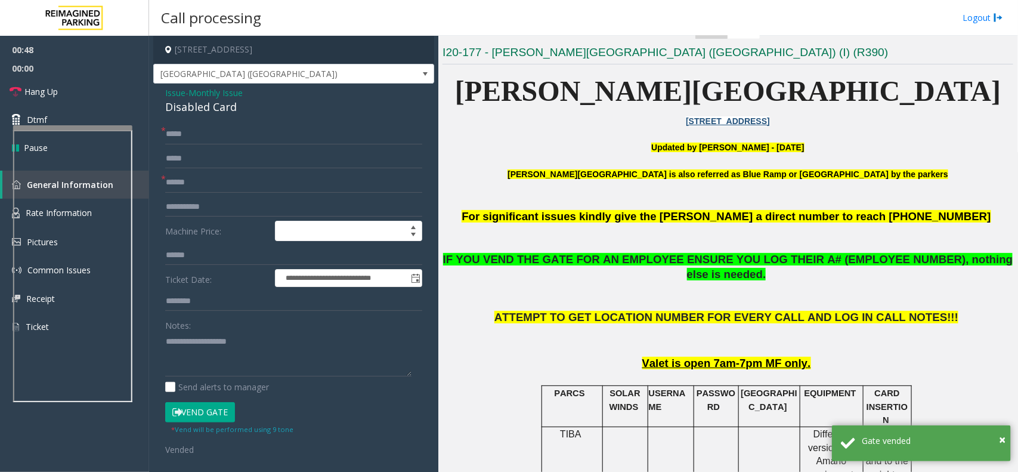
click at [190, 111] on div "Disabled Card" at bounding box center [293, 107] width 257 height 16
copy div "Disabled Card"
click at [213, 343] on textarea at bounding box center [288, 354] width 246 height 45
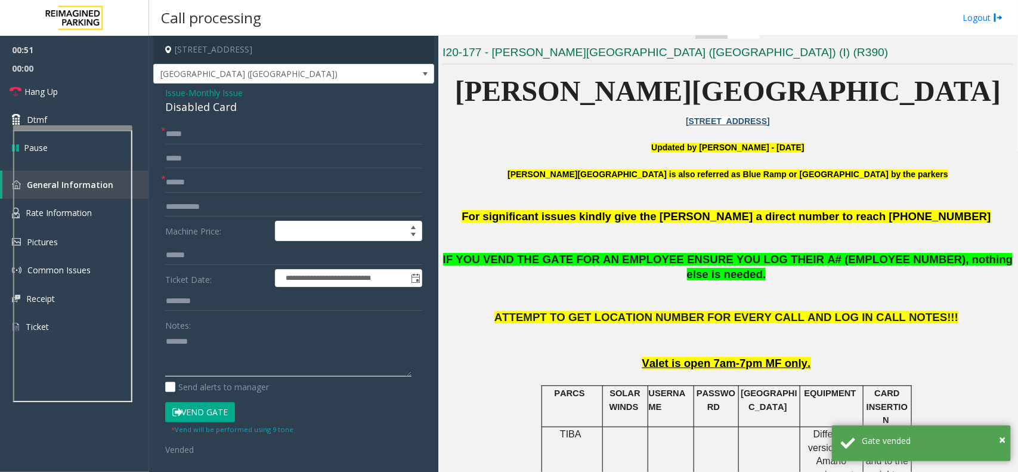
paste textarea "**********"
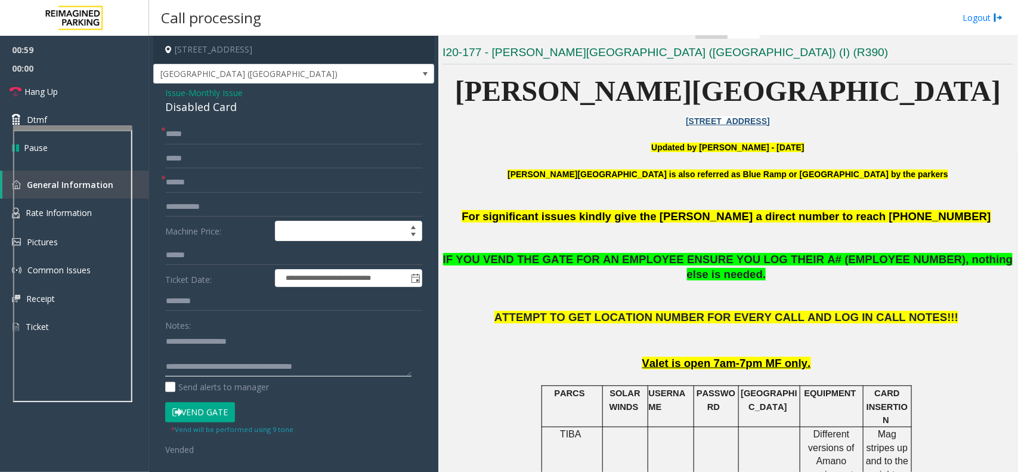
click at [83, 130] on div at bounding box center [72, 127] width 119 height 5
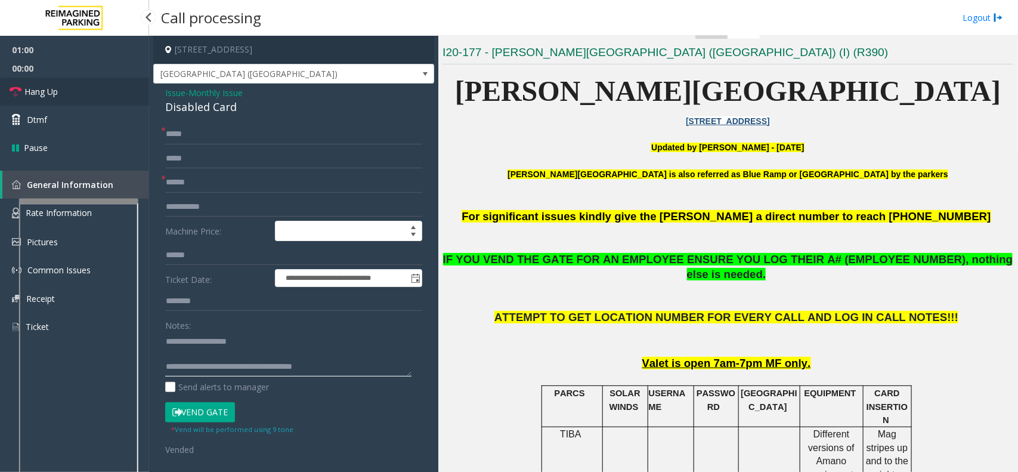
type textarea "**********"
click at [60, 91] on link "Hang Up" at bounding box center [74, 92] width 149 height 28
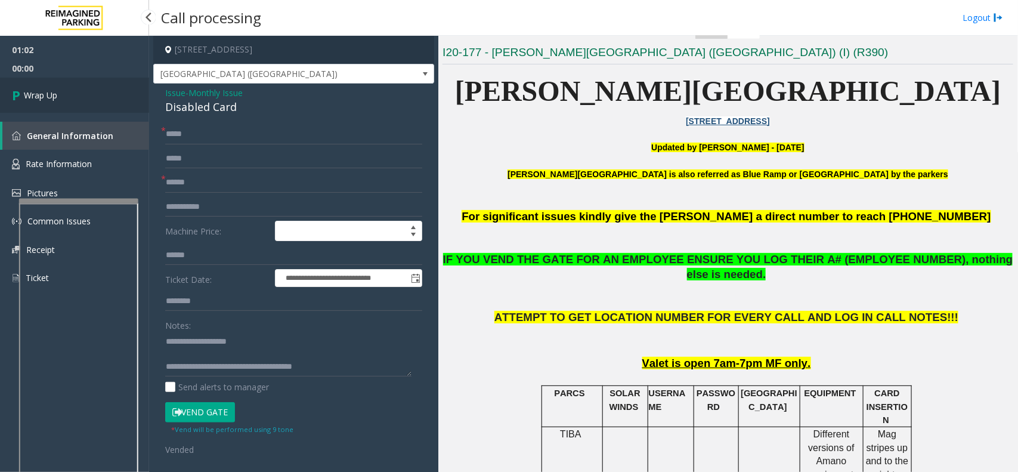
click at [60, 91] on link "Wrap Up" at bounding box center [74, 95] width 149 height 35
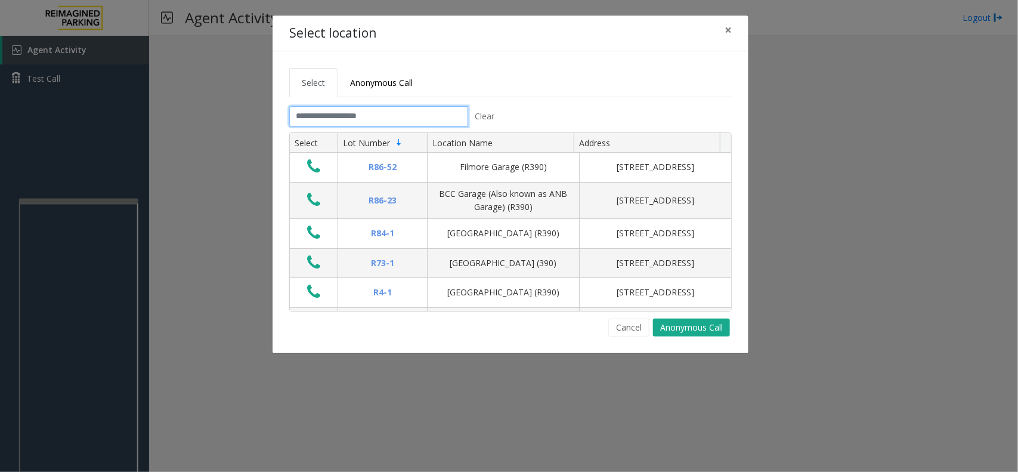
click at [357, 120] on input "text" at bounding box center [378, 116] width 179 height 20
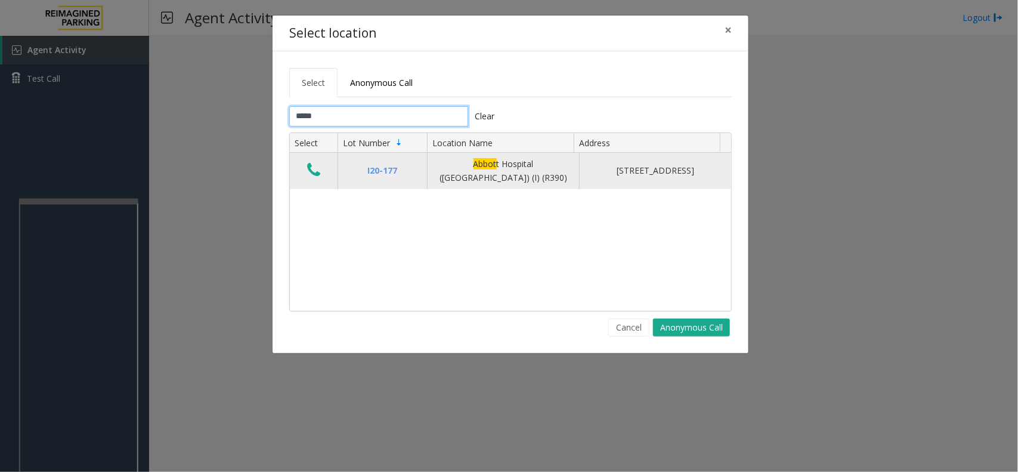
type input "*****"
drag, startPoint x: 436, startPoint y: 167, endPoint x: 543, endPoint y: 183, distance: 107.9
click at [543, 183] on div "[GEOGRAPHIC_DATA] ([GEOGRAPHIC_DATA]) (I) (R390)" at bounding box center [503, 170] width 137 height 27
click at [316, 167] on icon "Data table" at bounding box center [313, 170] width 13 height 17
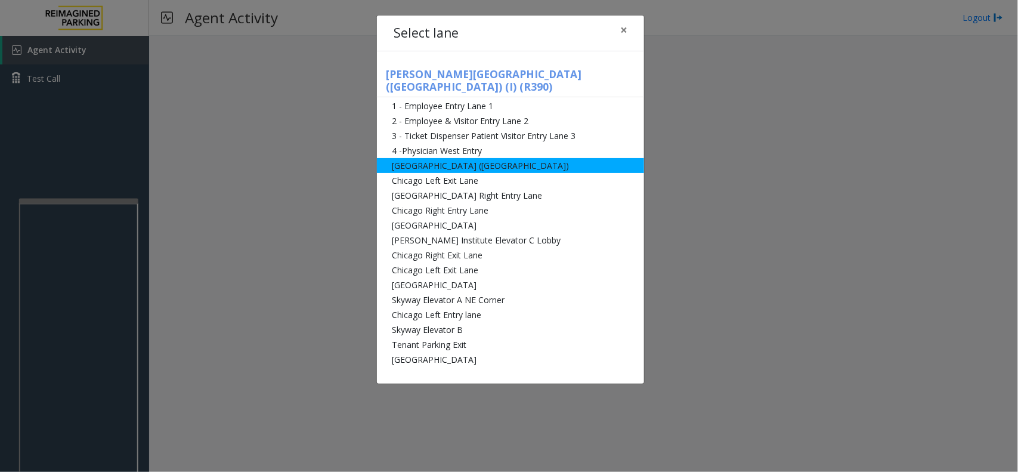
click at [481, 158] on li "[GEOGRAPHIC_DATA] ([GEOGRAPHIC_DATA])" at bounding box center [510, 165] width 267 height 15
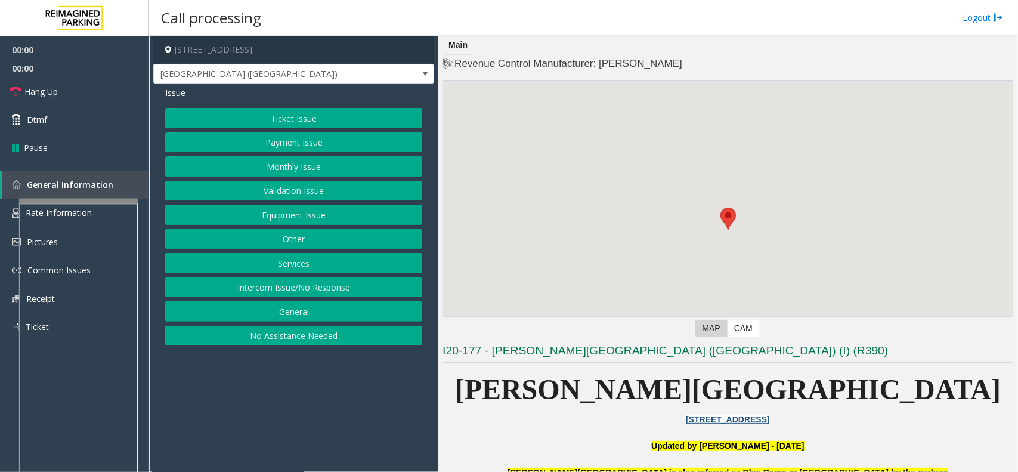
click at [299, 162] on button "Monthly Issue" at bounding box center [293, 166] width 257 height 20
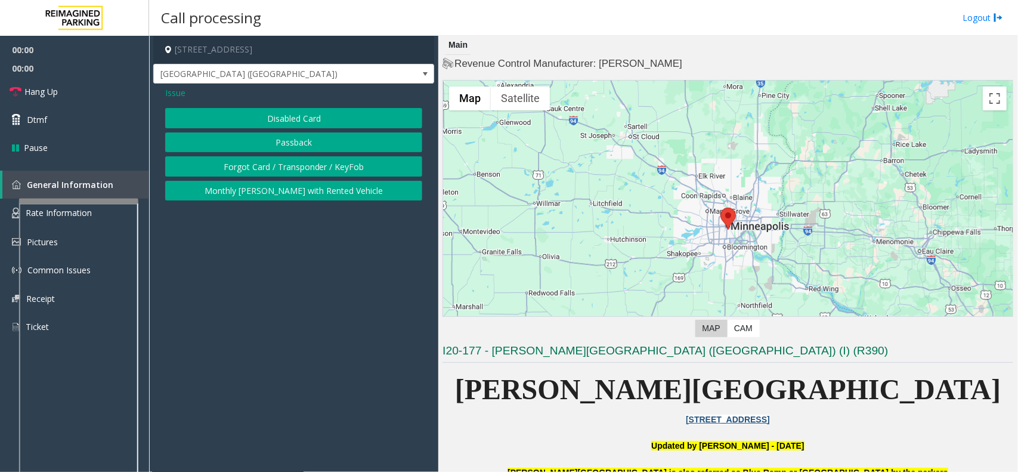
click at [302, 117] on button "Disabled Card" at bounding box center [293, 118] width 257 height 20
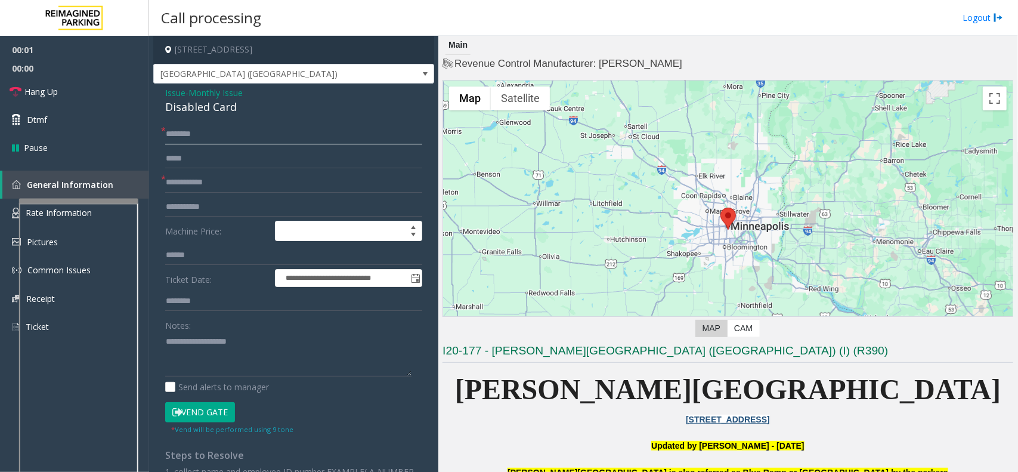
click at [183, 137] on input "text" at bounding box center [293, 134] width 257 height 20
type input "**"
click at [200, 176] on input "text" at bounding box center [293, 182] width 257 height 20
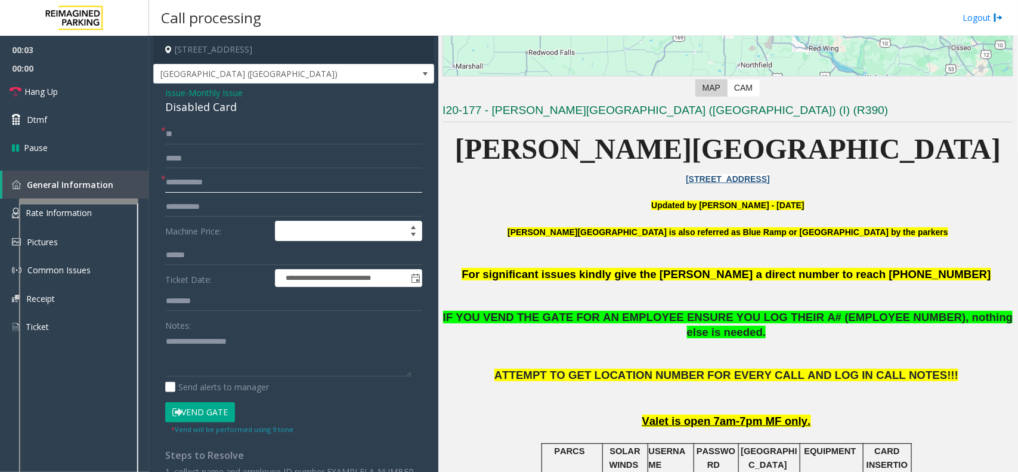
scroll to position [224, 0]
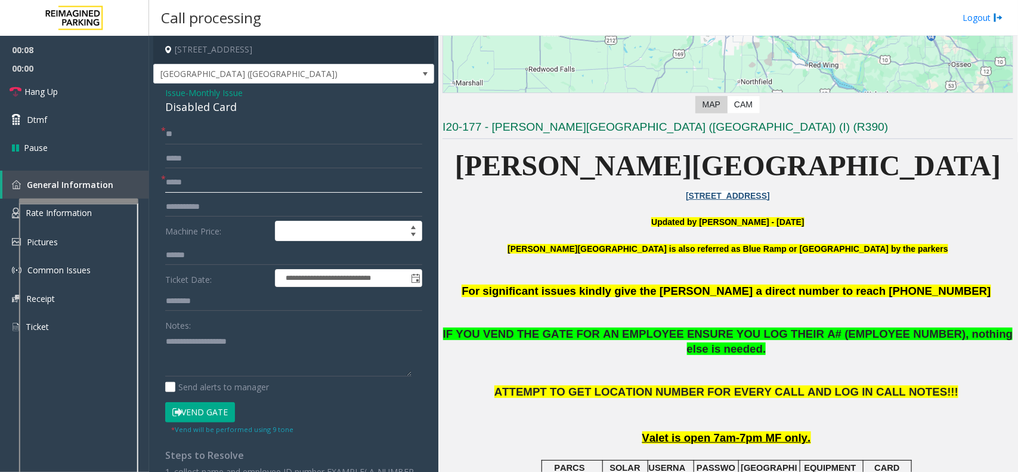
type input "*****"
click at [219, 112] on div "Disabled Card" at bounding box center [293, 107] width 257 height 16
copy div "Disabled Card"
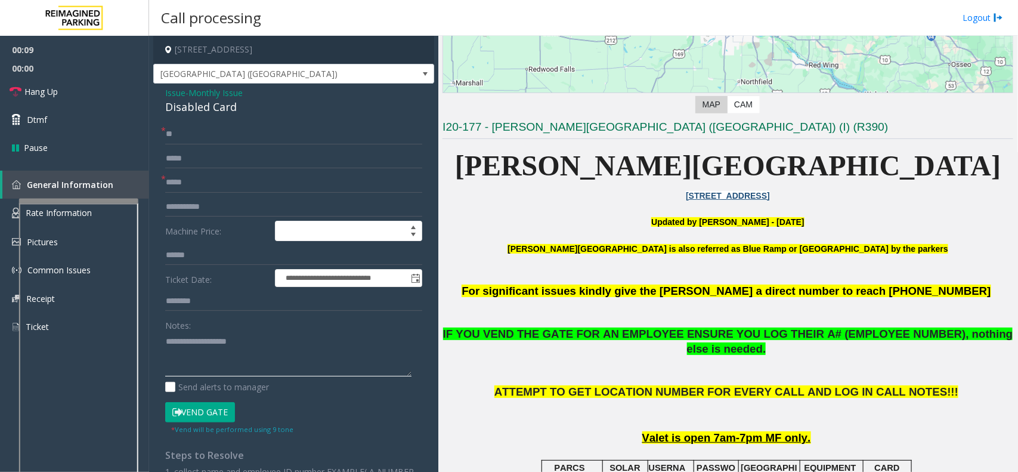
click at [225, 352] on textarea at bounding box center [288, 354] width 246 height 45
paste textarea "**********"
drag, startPoint x: 599, startPoint y: 336, endPoint x: 662, endPoint y: 341, distance: 62.8
click at [662, 341] on p "IF YOU VEND THE GATE FOR AN EMPLOYEE ENSURE YOU LOG THEIR A# (EMPLOYEE NUMBER),…" at bounding box center [727, 342] width 571 height 30
click at [633, 339] on span "IF YOU VEND THE GATE FOR AN EMPLOYEE ENSURE YOU LOG THEIR A# (EMPLOYEE NUMBER),…" at bounding box center [728, 340] width 570 height 27
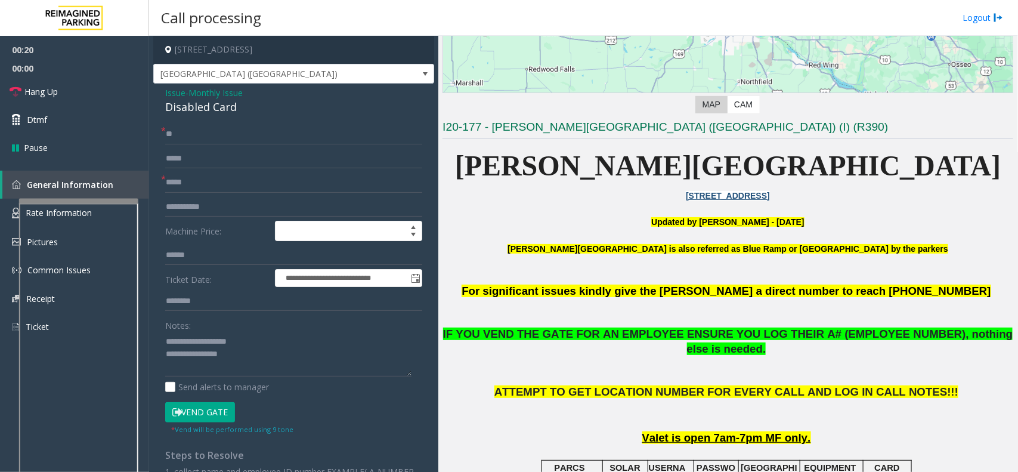
click at [785, 332] on span "IF YOU VEND THE GATE FOR AN EMPLOYEE ENSURE YOU LOG THEIR A# (EMPLOYEE NUMBER),…" at bounding box center [728, 340] width 570 height 27
drag, startPoint x: 783, startPoint y: 332, endPoint x: 877, endPoint y: 337, distance: 94.4
click at [814, 337] on span "IF YOU VEND THE GATE FOR AN EMPLOYEE ENSURE YOU LOG THEIR A# (EMPLOYEE NUMBER),…" at bounding box center [728, 340] width 570 height 27
copy span "EMPLOYEE NUMBER"
click at [278, 355] on textarea at bounding box center [288, 354] width 246 height 45
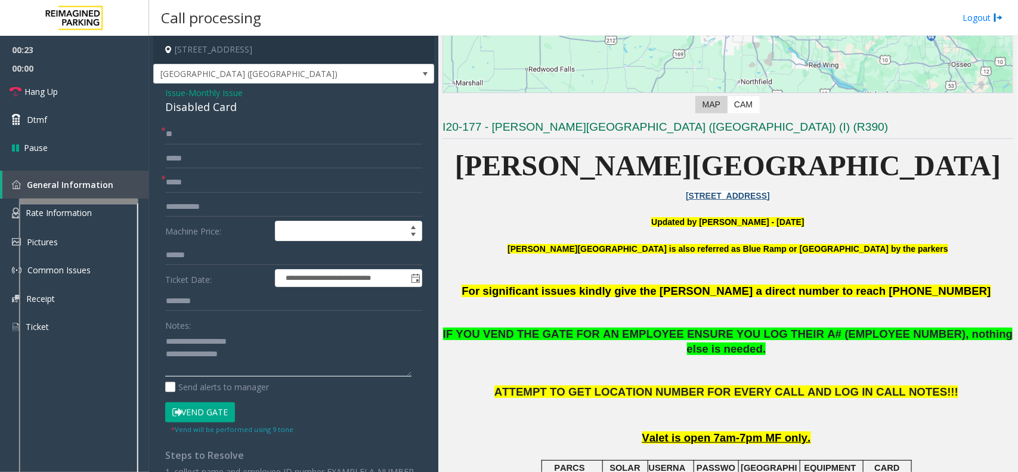
paste textarea "**********"
click at [66, 97] on link "Hang Up" at bounding box center [74, 92] width 149 height 28
click at [343, 353] on textarea at bounding box center [288, 354] width 246 height 45
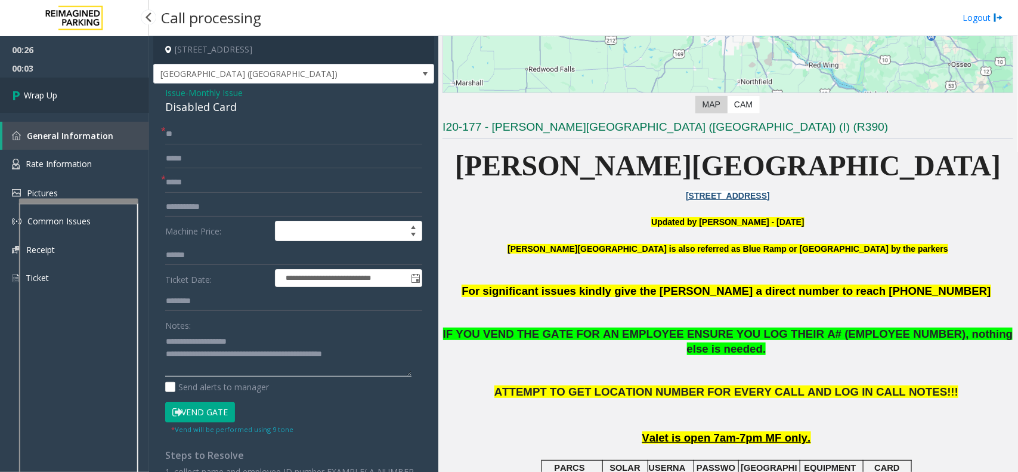
type textarea "**********"
click at [69, 94] on link "Wrap Up" at bounding box center [74, 95] width 149 height 35
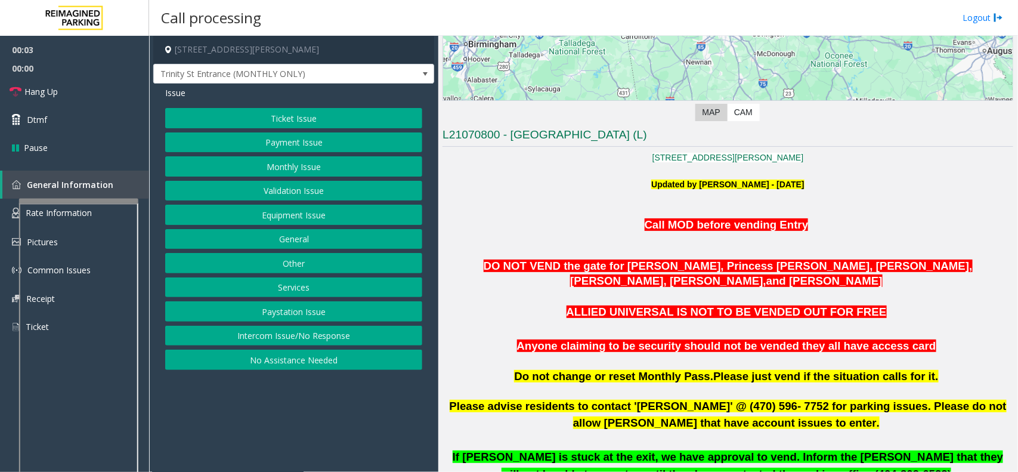
scroll to position [373, 0]
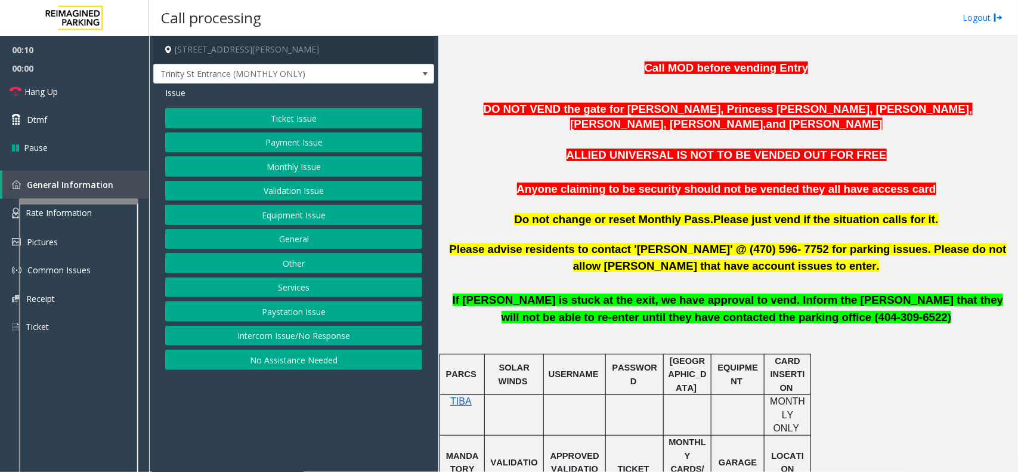
click at [306, 338] on button "Intercom Issue/No Response" at bounding box center [293, 336] width 257 height 20
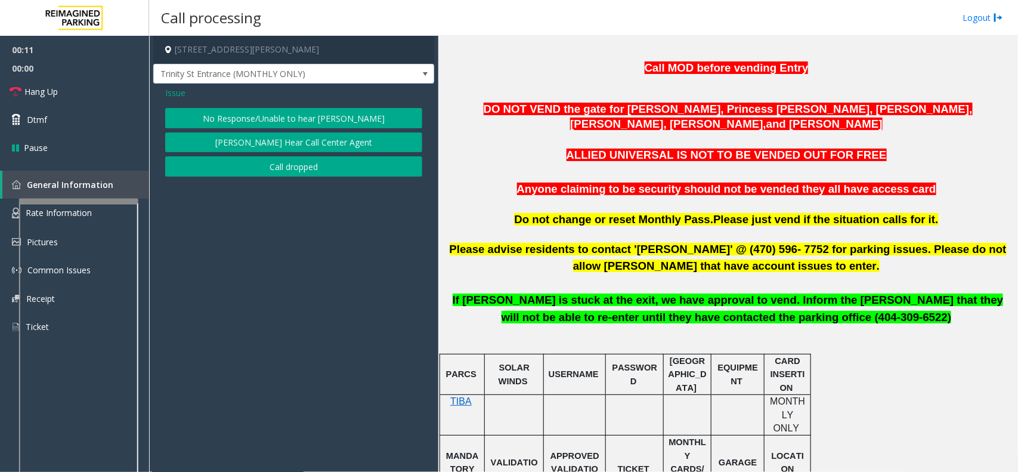
click at [376, 111] on button "No Response/Unable to hear [PERSON_NAME]" at bounding box center [293, 118] width 257 height 20
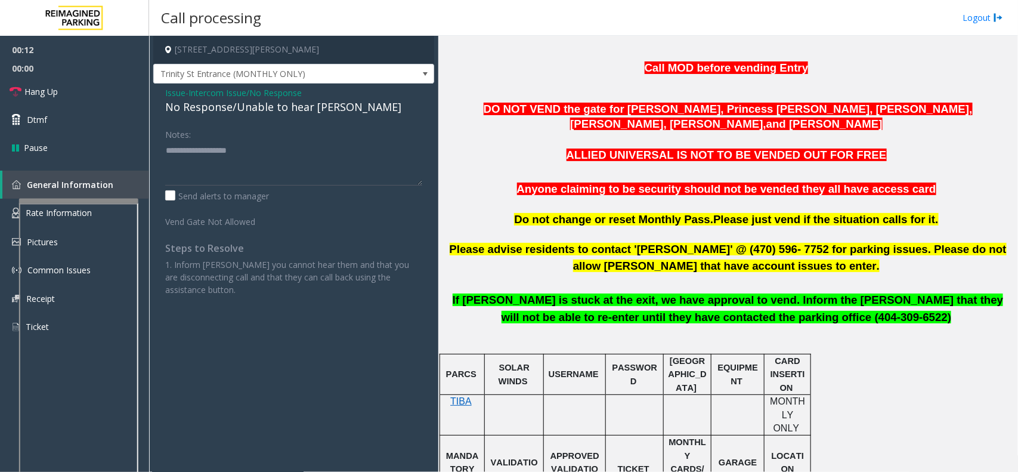
click at [322, 109] on div "No Response/Unable to hear [PERSON_NAME]" at bounding box center [293, 107] width 257 height 16
copy div "No Response/Unable to hear [PERSON_NAME]"
paste textarea "**********"
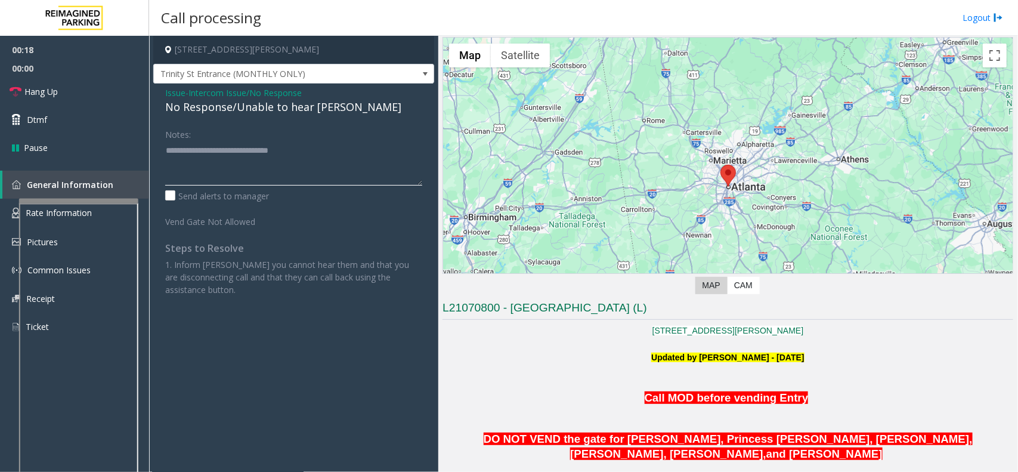
scroll to position [0, 0]
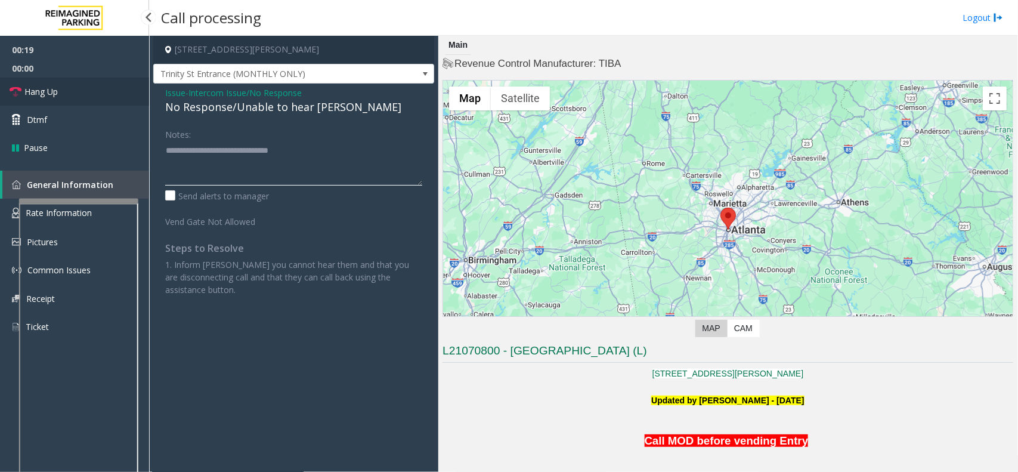
type textarea "**********"
click at [79, 89] on link "Hang Up" at bounding box center [74, 92] width 149 height 28
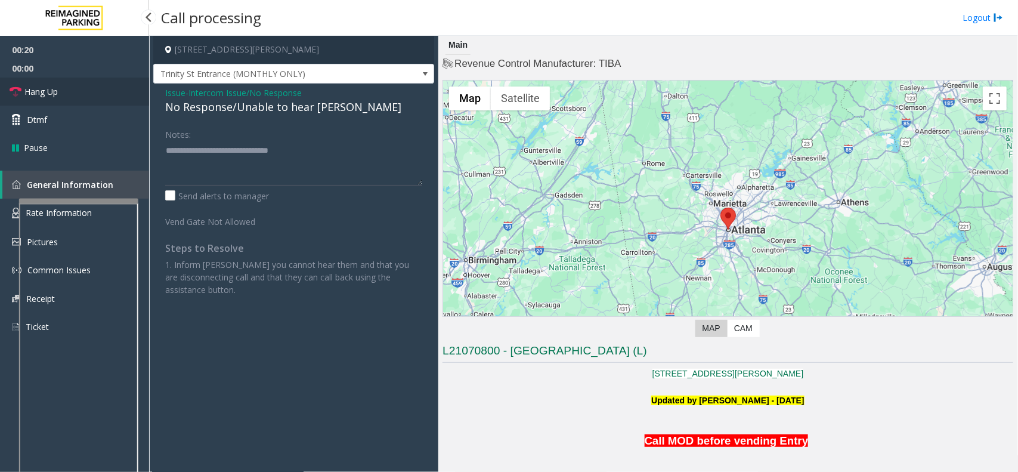
click at [79, 89] on link "Hang Up" at bounding box center [74, 92] width 149 height 28
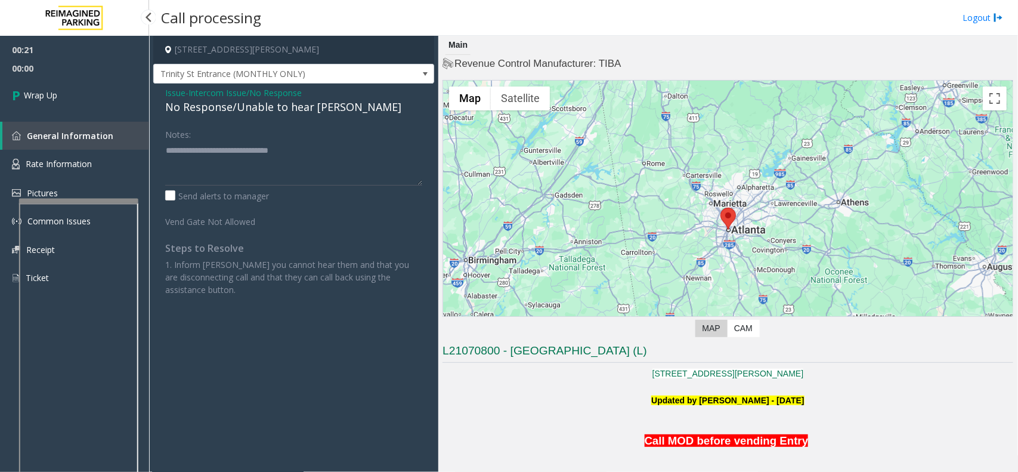
click at [79, 89] on link "Wrap Up" at bounding box center [74, 95] width 149 height 35
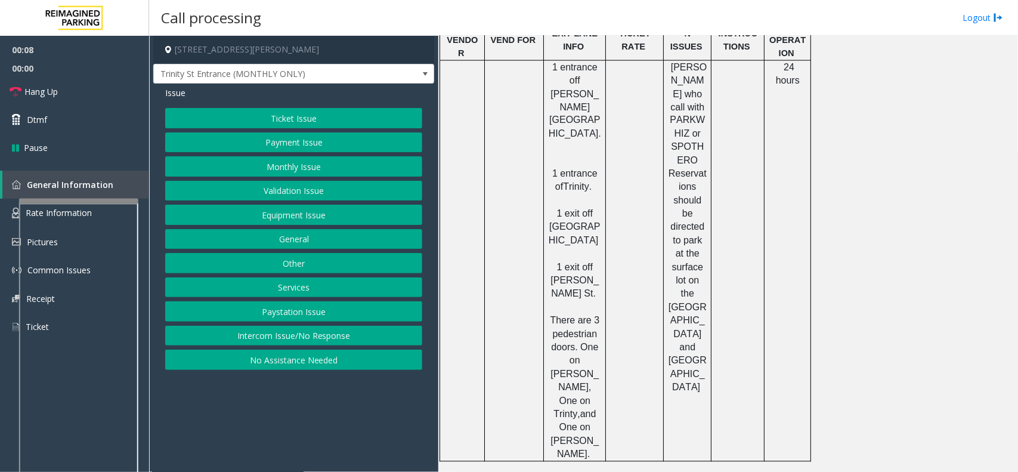
scroll to position [1075, 0]
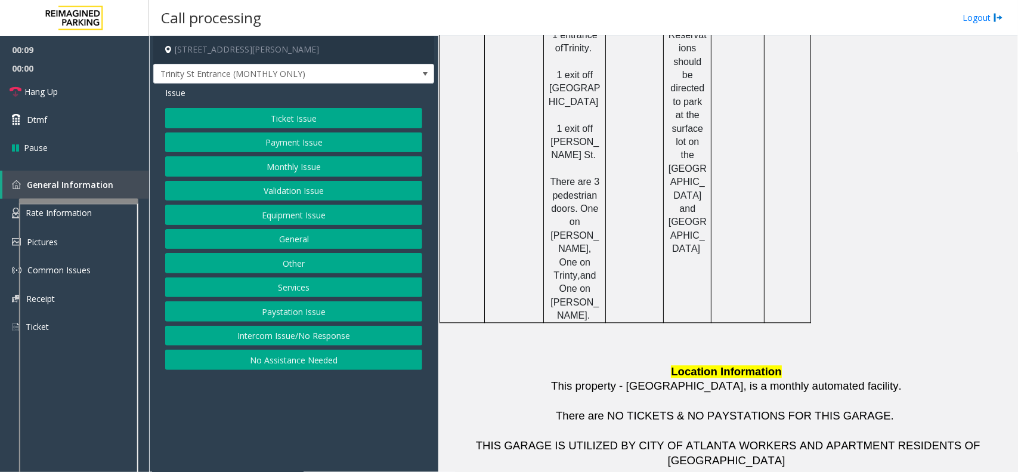
click at [328, 339] on button "Intercom Issue/No Response" at bounding box center [293, 336] width 257 height 20
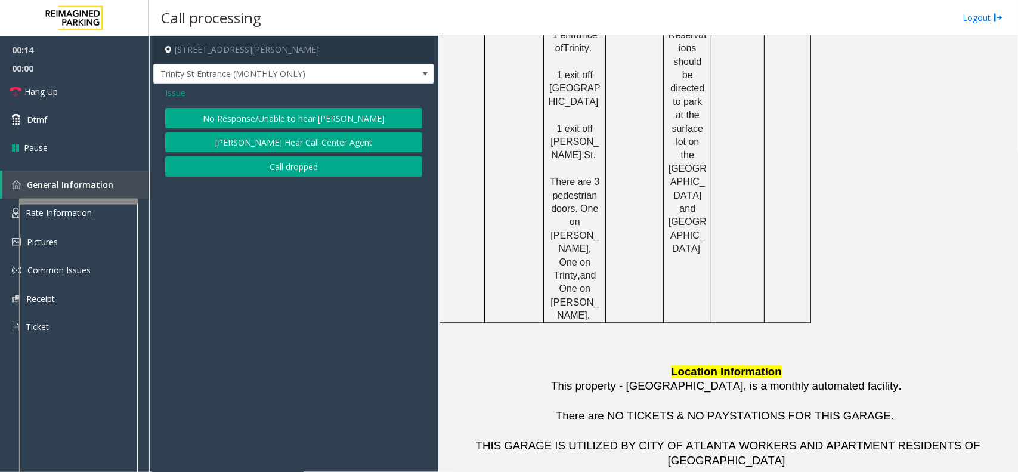
click at [344, 126] on button "No Response/Unable to hear [PERSON_NAME]" at bounding box center [293, 118] width 257 height 20
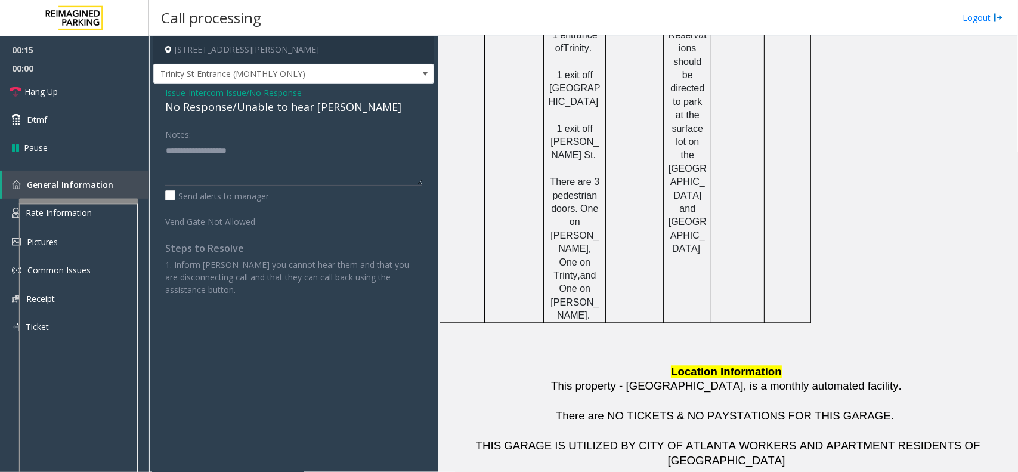
click at [278, 100] on div "No Response/Unable to hear [PERSON_NAME]" at bounding box center [293, 107] width 257 height 16
copy div "No Response/Unable to hear [PERSON_NAME]"
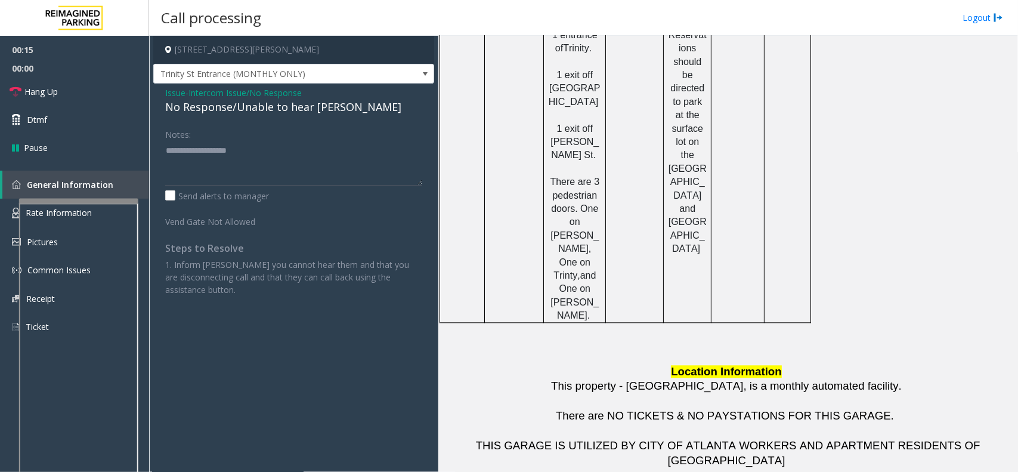
click at [286, 128] on div "Notes:" at bounding box center [293, 154] width 257 height 61
click at [285, 140] on div "Notes:" at bounding box center [293, 154] width 257 height 61
paste textarea "**********"
click at [290, 148] on textarea at bounding box center [293, 163] width 257 height 45
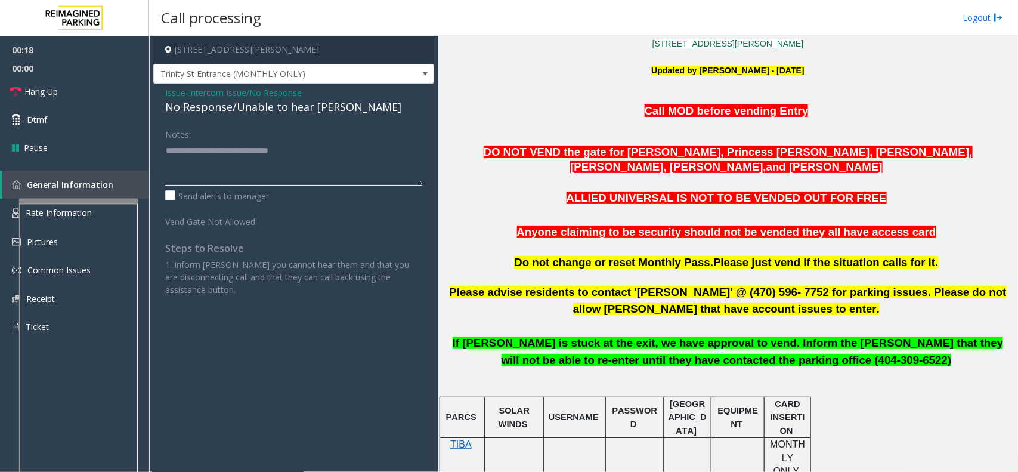
scroll to position [0, 0]
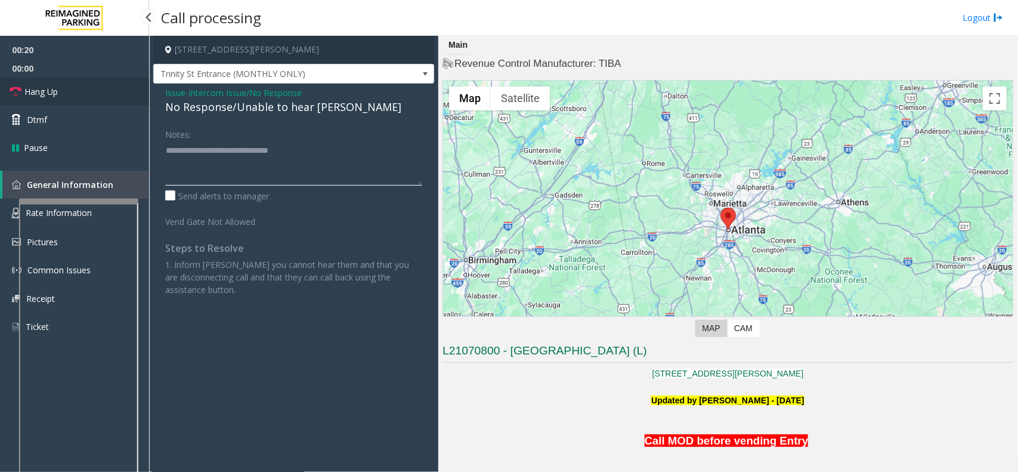
type textarea "**********"
click at [31, 91] on span "Hang Up" at bounding box center [40, 91] width 33 height 13
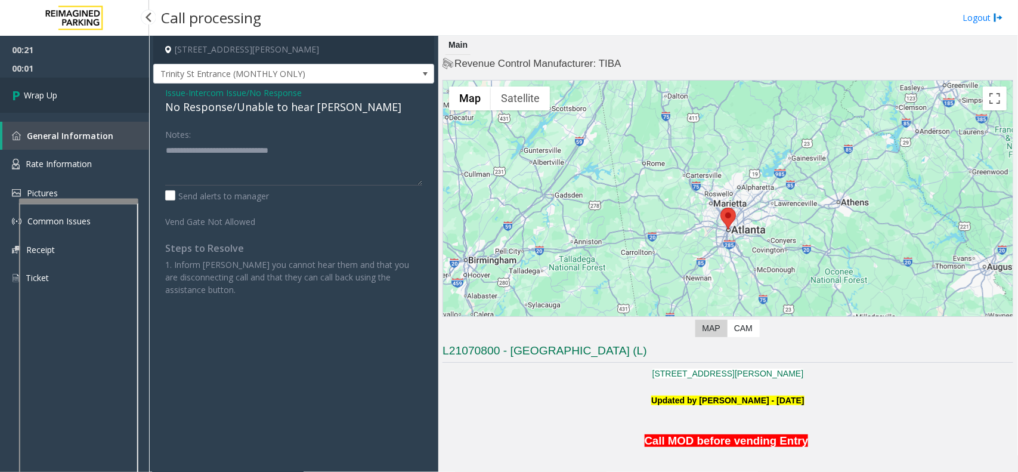
click at [31, 91] on span "Wrap Up" at bounding box center [40, 95] width 33 height 13
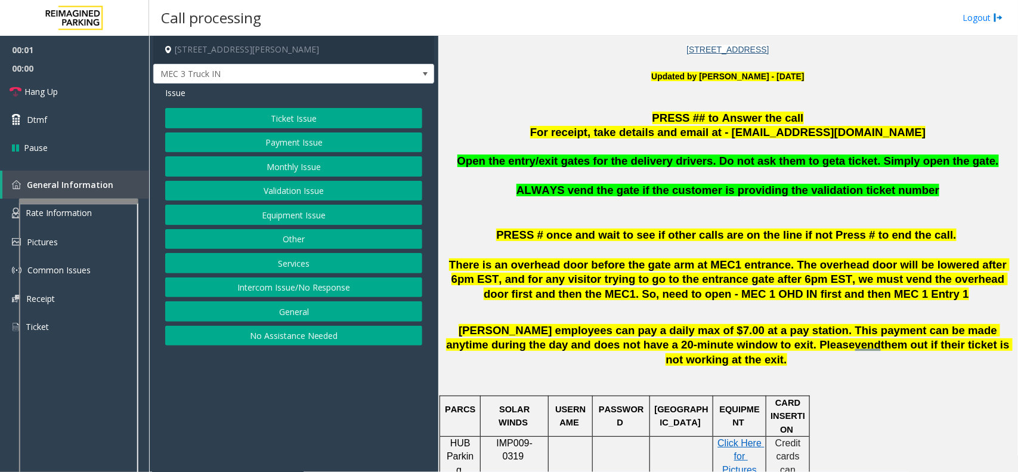
scroll to position [373, 0]
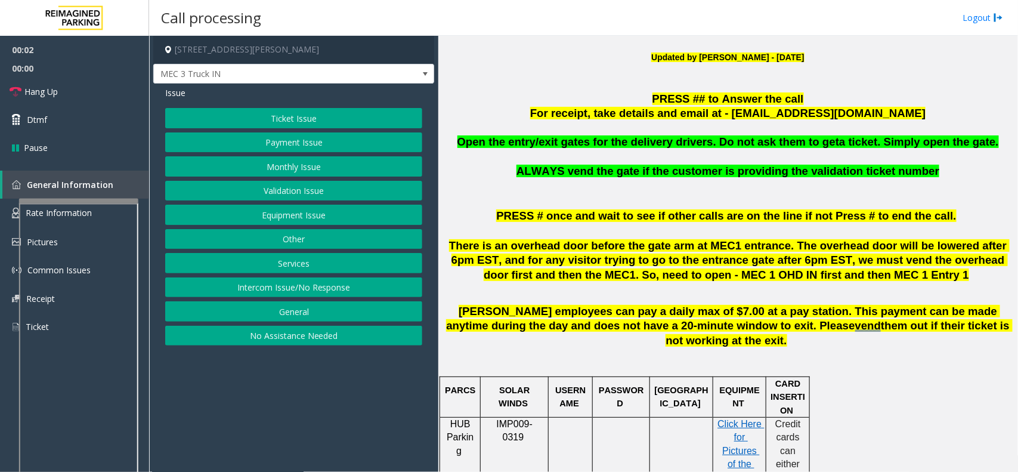
click at [320, 213] on button "Equipment Issue" at bounding box center [293, 215] width 257 height 20
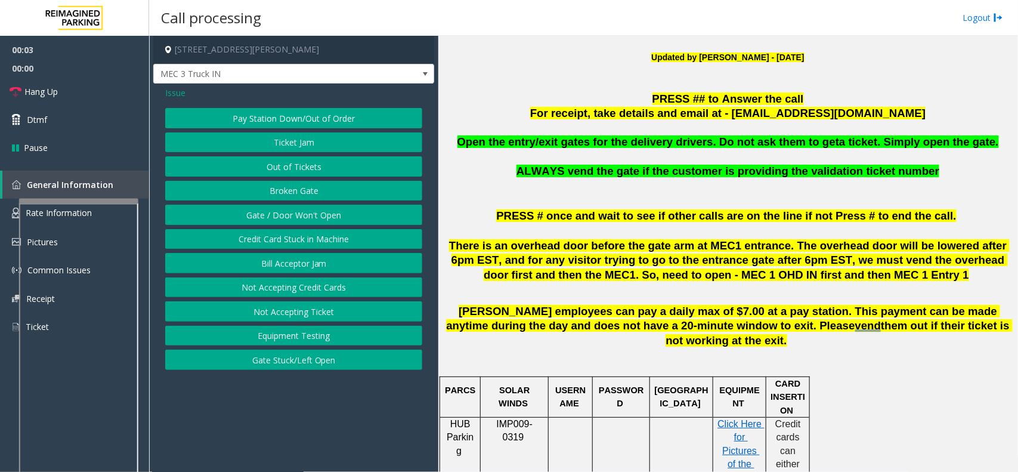
click at [320, 213] on button "Gate / Door Won't Open" at bounding box center [293, 215] width 257 height 20
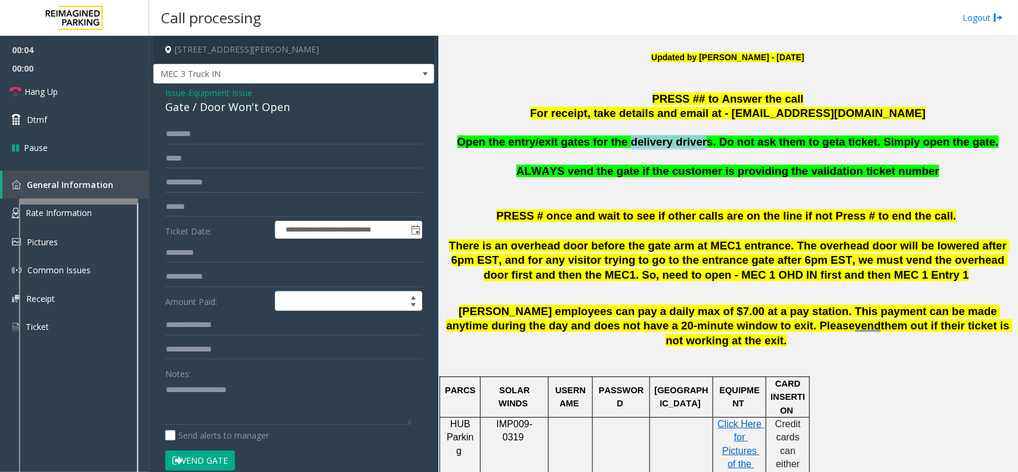
drag, startPoint x: 636, startPoint y: 135, endPoint x: 707, endPoint y: 135, distance: 70.4
click at [707, 135] on span "Open the entry/exit gates for the delivery drivers. Do not ask them to get" at bounding box center [648, 141] width 382 height 13
click at [701, 140] on span "Open the entry/exit gates for the delivery drivers. Do not ask them to get" at bounding box center [648, 141] width 382 height 13
click at [643, 141] on span "Open the entry/exit gates for the delivery drivers. Do not ask them to get" at bounding box center [648, 141] width 382 height 13
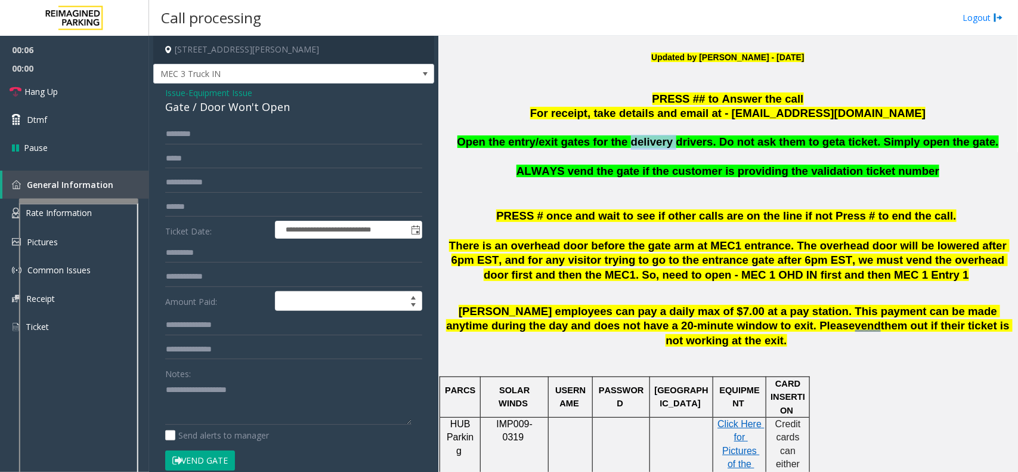
click at [643, 141] on span "Open the entry/exit gates for the delivery drivers. Do not ask them to get" at bounding box center [648, 141] width 382 height 13
click at [242, 105] on div "Gate / Door Won't Open" at bounding box center [293, 107] width 257 height 16
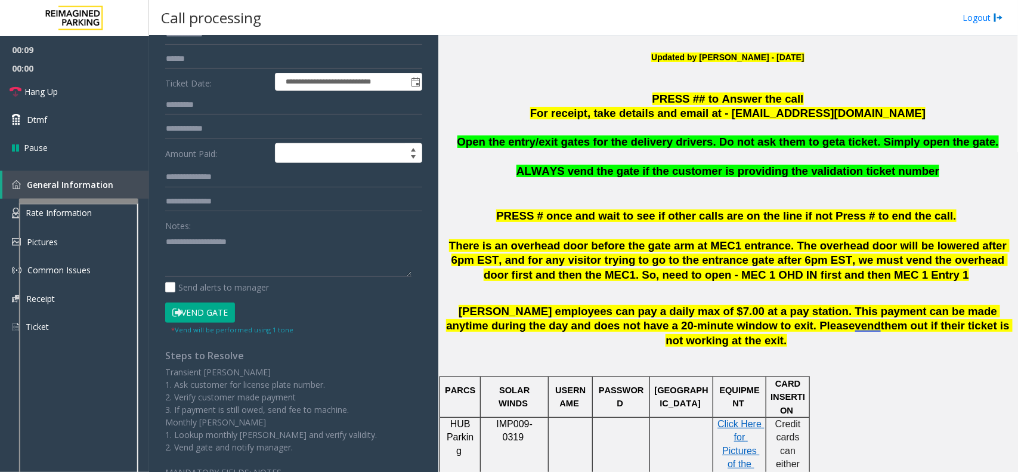
scroll to position [149, 0]
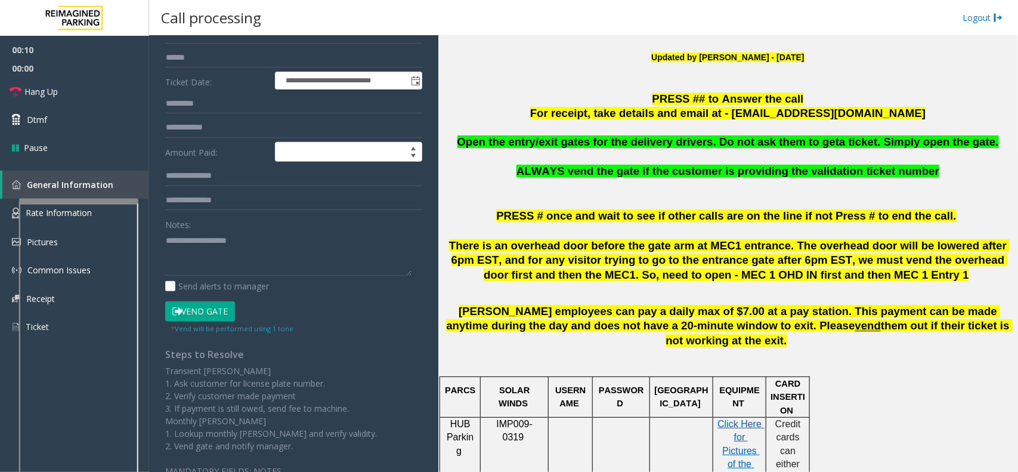
click at [230, 302] on button "Vend Gate" at bounding box center [200, 311] width 70 height 20
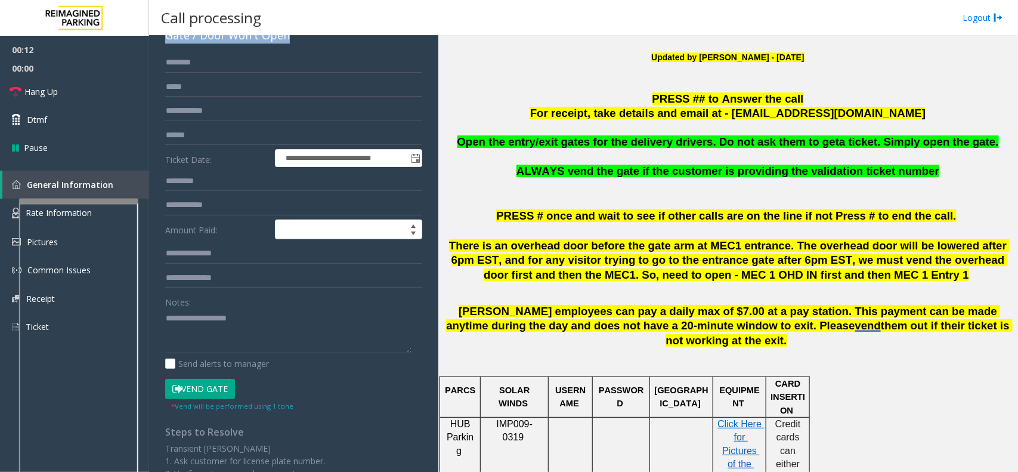
scroll to position [0, 0]
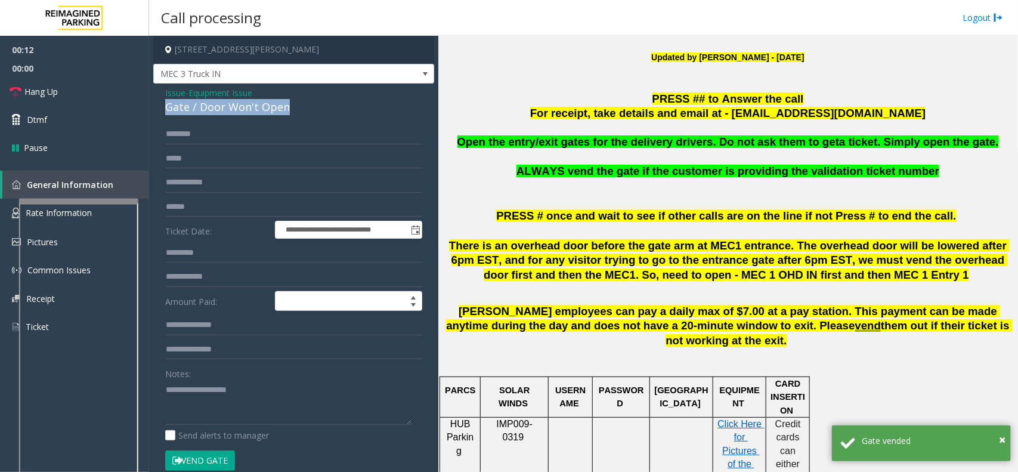
click at [231, 103] on div "Gate / Door Won't Open" at bounding box center [293, 107] width 257 height 16
click at [212, 377] on textarea at bounding box center [288, 402] width 246 height 45
paste textarea "**********"
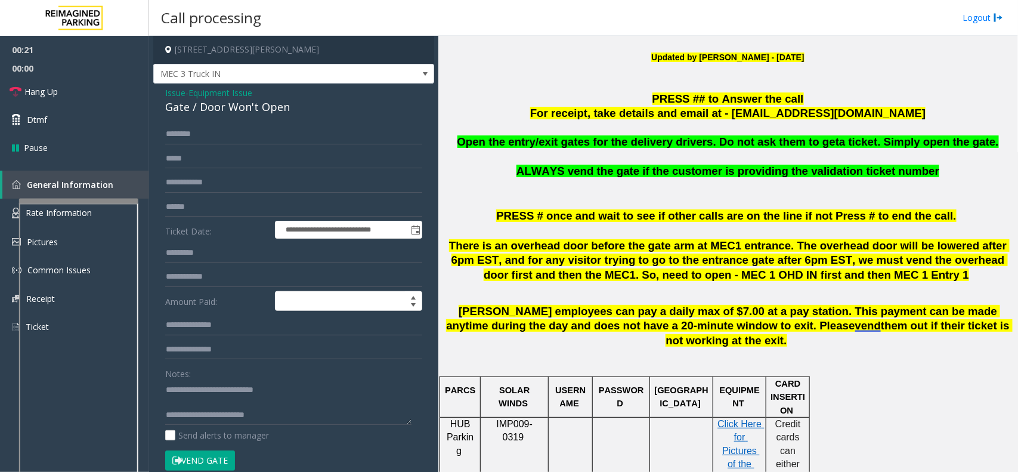
click at [665, 143] on span "Open the entry/exit gates for the delivery drivers. Do not ask them to get" at bounding box center [648, 141] width 382 height 13
click at [271, 377] on textarea at bounding box center [288, 402] width 246 height 45
paste textarea "*********"
click at [79, 95] on link "Hang Up" at bounding box center [74, 92] width 149 height 28
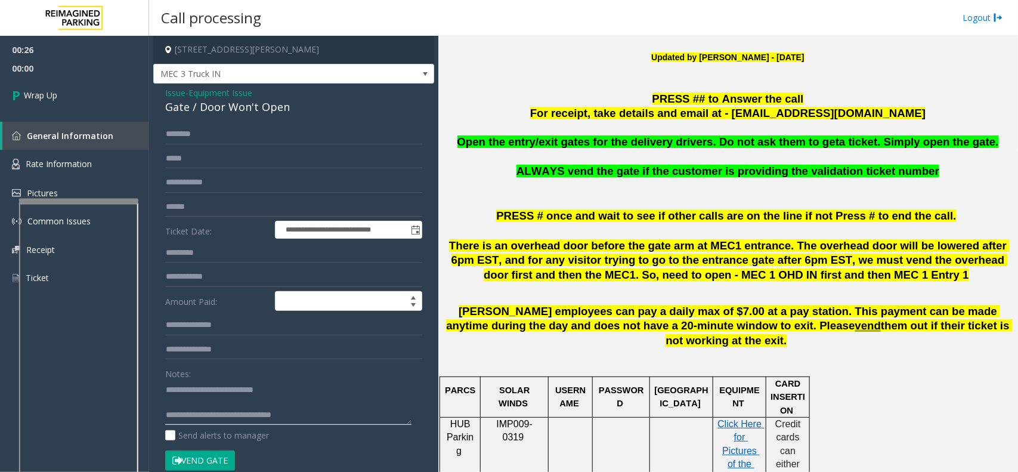
click at [316, 377] on textarea at bounding box center [288, 402] width 246 height 45
type textarea "**********"
click at [19, 97] on icon at bounding box center [18, 95] width 12 height 20
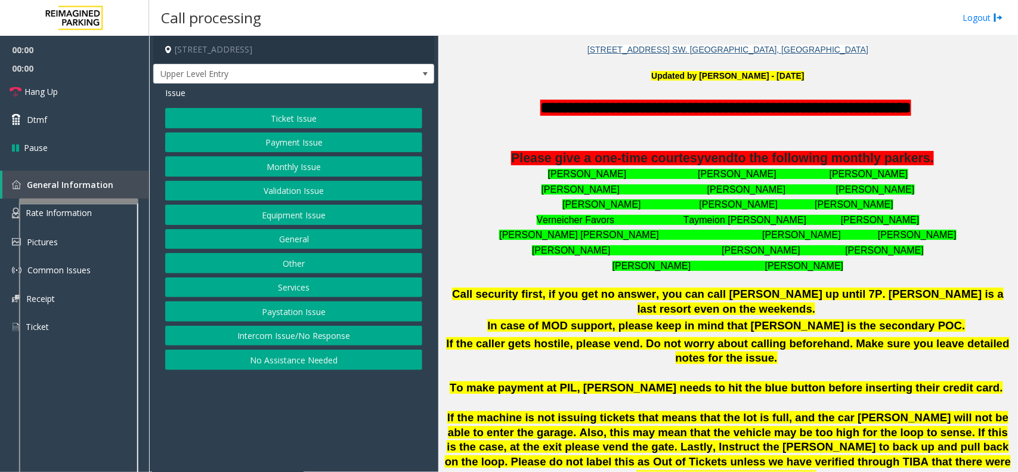
scroll to position [373, 0]
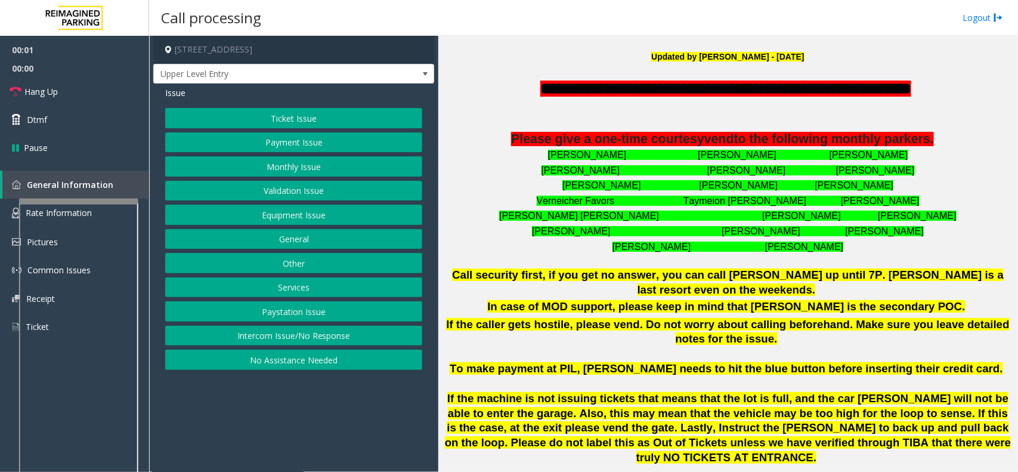
click at [314, 341] on button "Intercom Issue/No Response" at bounding box center [293, 336] width 257 height 20
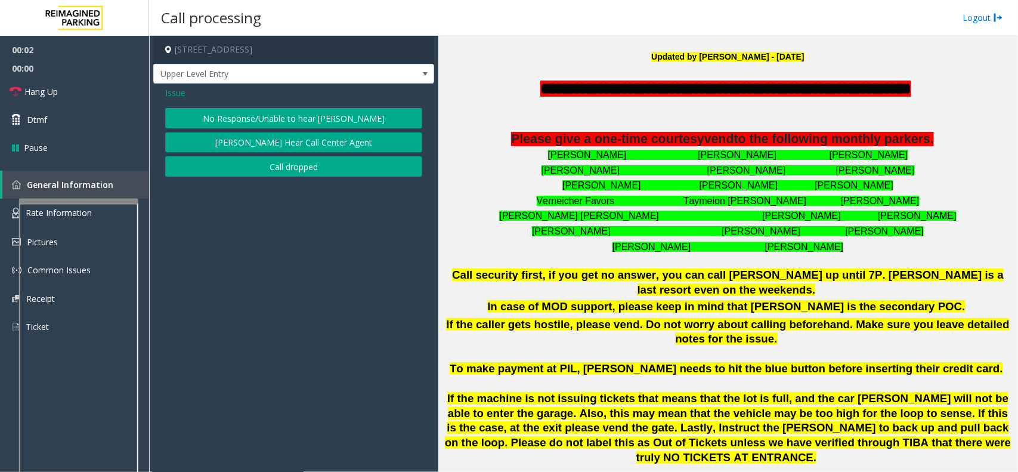
click at [286, 111] on button "No Response/Unable to hear [PERSON_NAME]" at bounding box center [293, 118] width 257 height 20
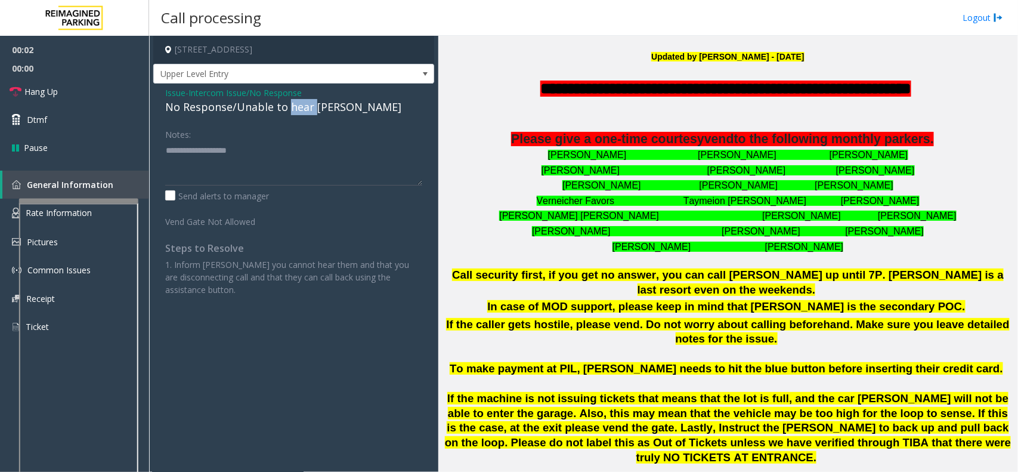
click at [286, 111] on div "No Response/Unable to hear [PERSON_NAME]" at bounding box center [293, 107] width 257 height 16
paste textarea "**********"
type textarea "**********"
click at [54, 86] on span "Hang Up" at bounding box center [40, 91] width 33 height 13
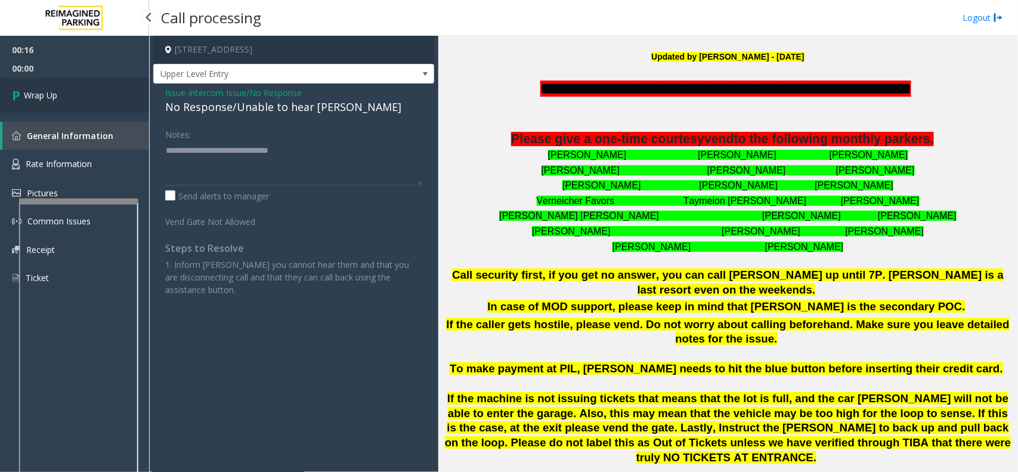
click at [54, 86] on link "Wrap Up" at bounding box center [74, 95] width 149 height 35
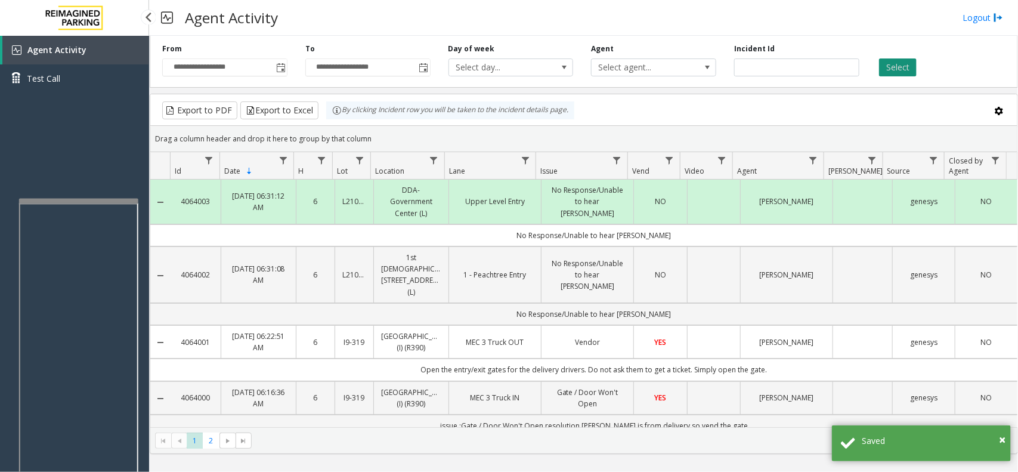
click at [814, 67] on button "Select" at bounding box center [898, 67] width 38 height 18
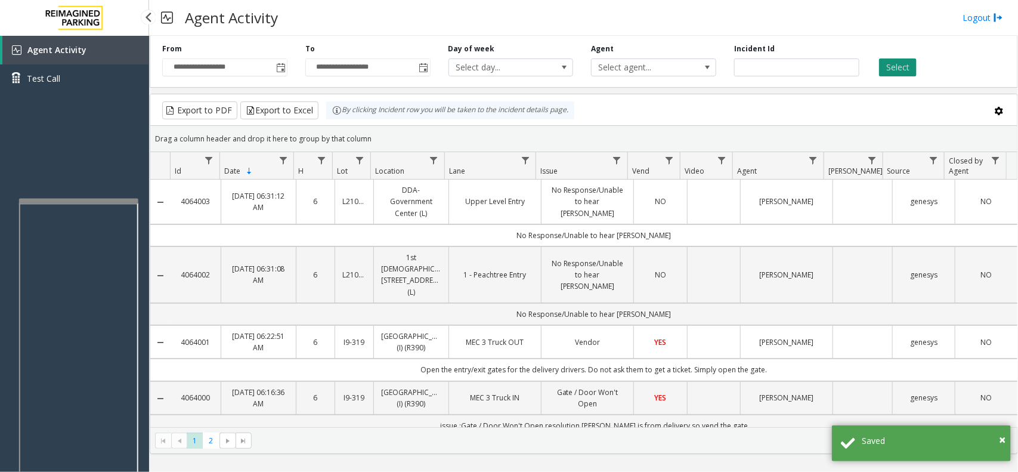
click at [814, 67] on button "Select" at bounding box center [898, 67] width 38 height 18
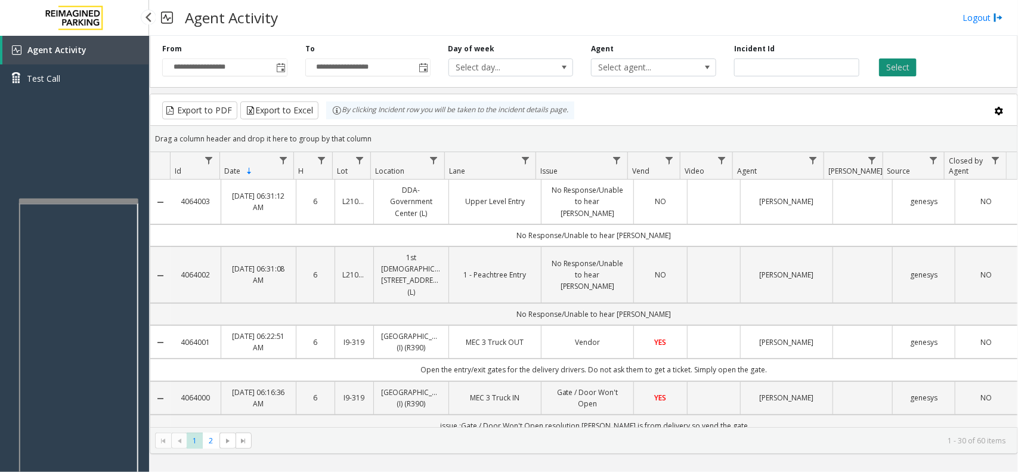
click at [814, 61] on button "Select" at bounding box center [898, 67] width 38 height 18
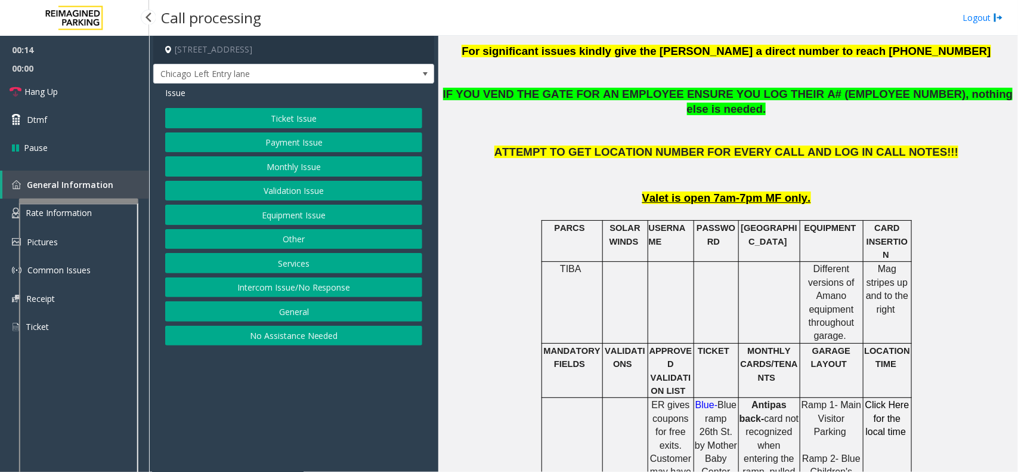
scroll to position [298, 0]
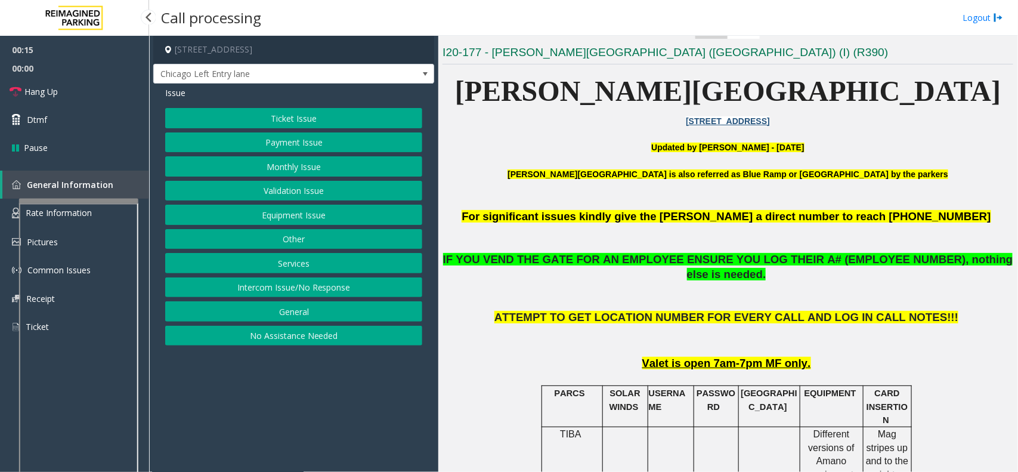
click at [362, 210] on button "Equipment Issue" at bounding box center [293, 215] width 257 height 20
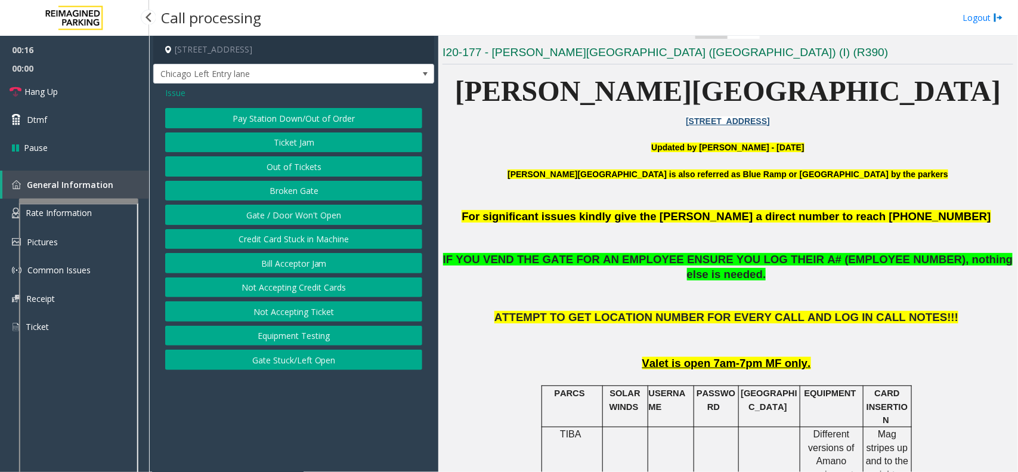
click at [362, 210] on button "Gate / Door Won't Open" at bounding box center [293, 215] width 257 height 20
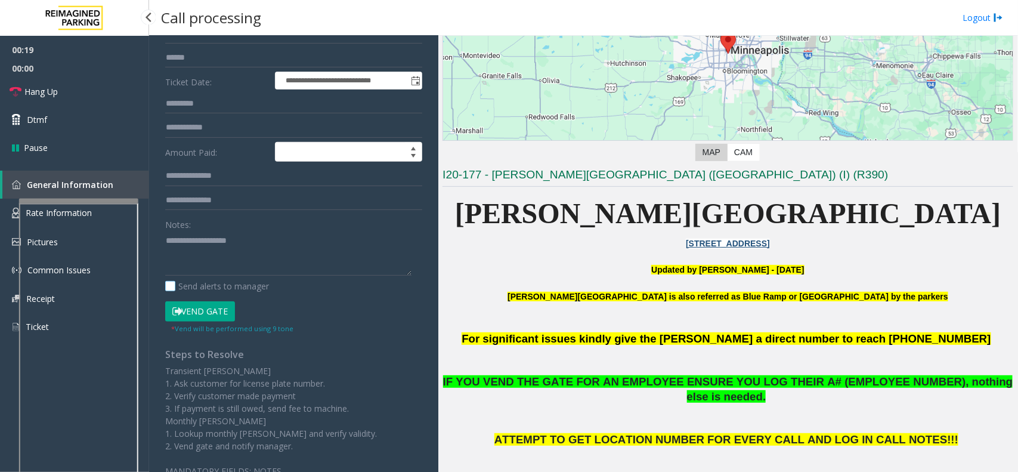
scroll to position [149, 0]
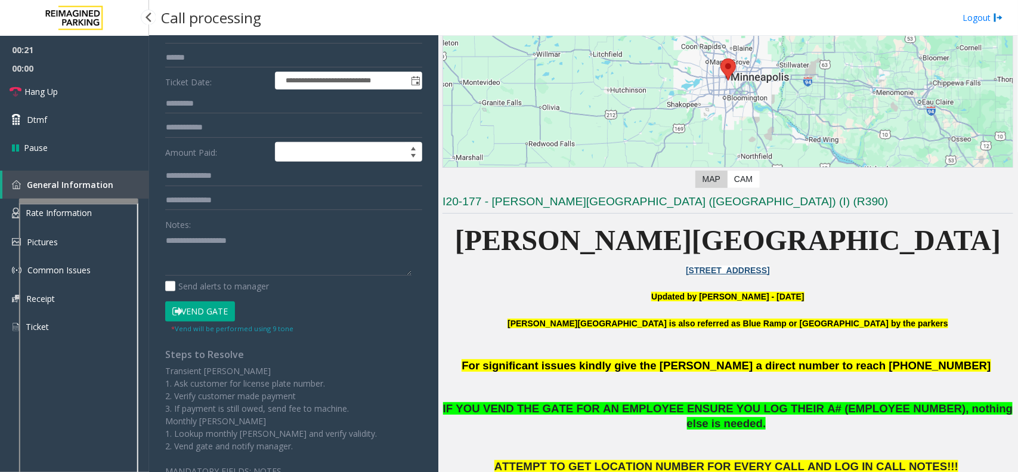
click at [199, 305] on button "Vend Gate" at bounding box center [200, 311] width 70 height 20
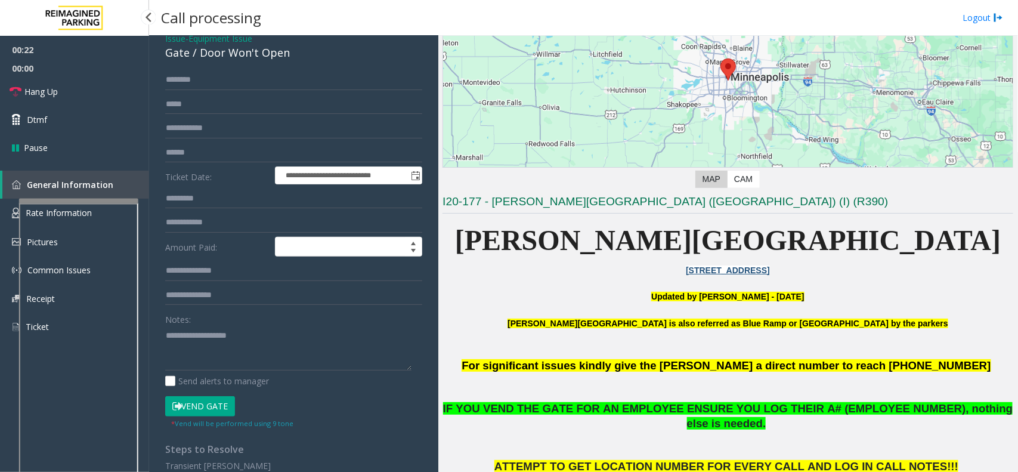
scroll to position [0, 0]
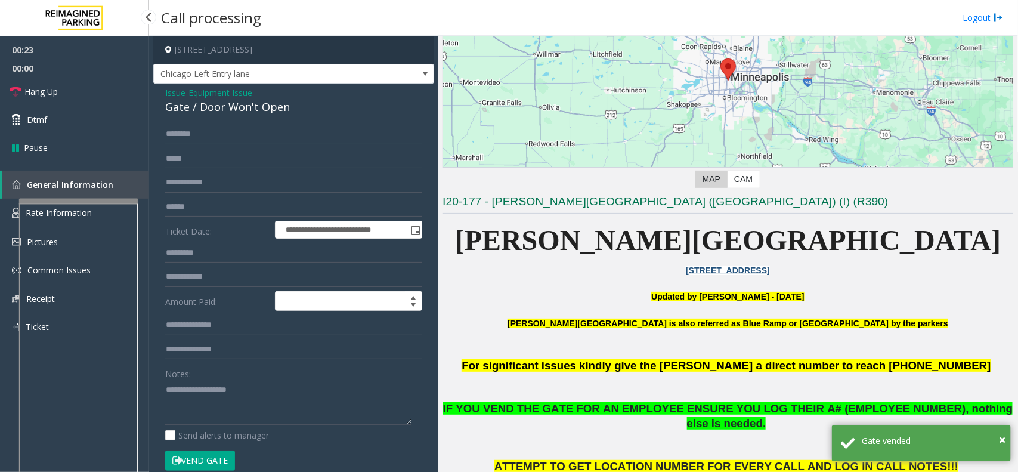
click at [230, 107] on div "Gate / Door Won't Open" at bounding box center [293, 107] width 257 height 16
click at [252, 377] on textarea at bounding box center [288, 402] width 246 height 45
paste textarea "**********"
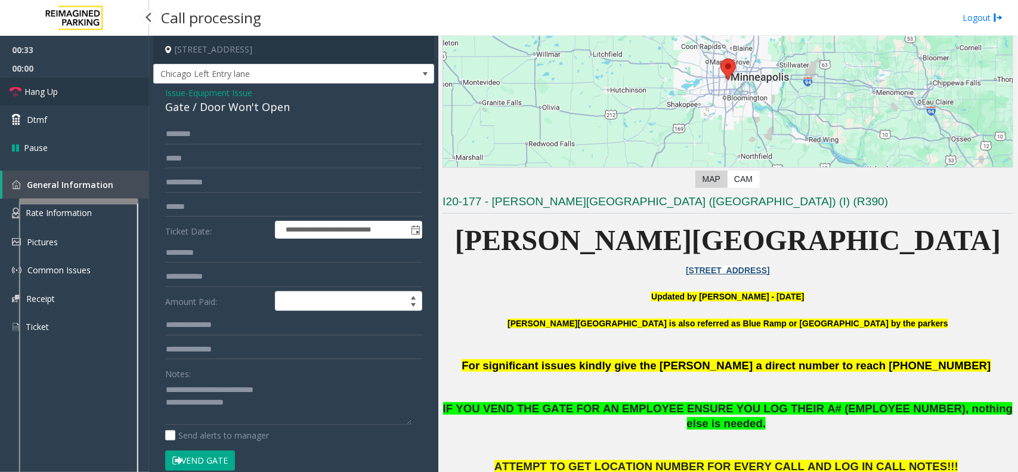
click at [24, 94] on span "Hang Up" at bounding box center [40, 91] width 33 height 13
click at [272, 377] on textarea at bounding box center [288, 402] width 246 height 45
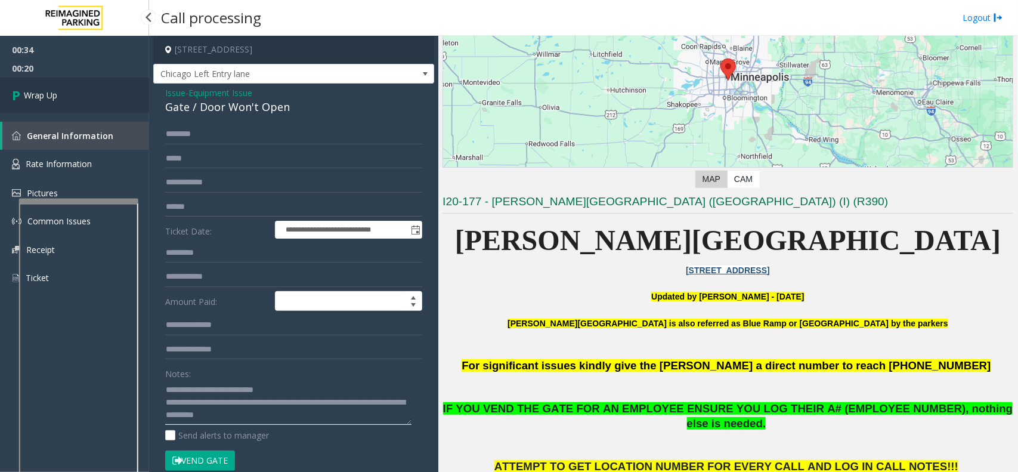
type textarea "**********"
click at [60, 95] on link "Wrap Up" at bounding box center [74, 95] width 149 height 35
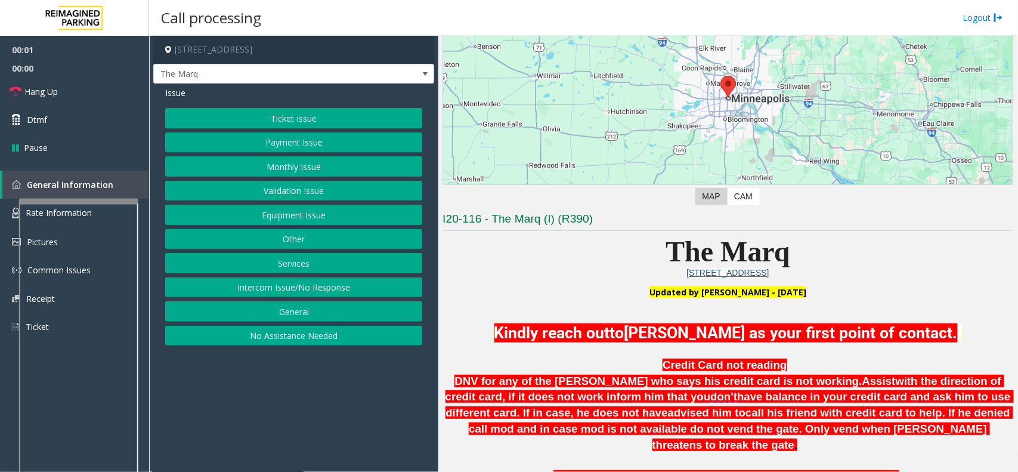
scroll to position [298, 0]
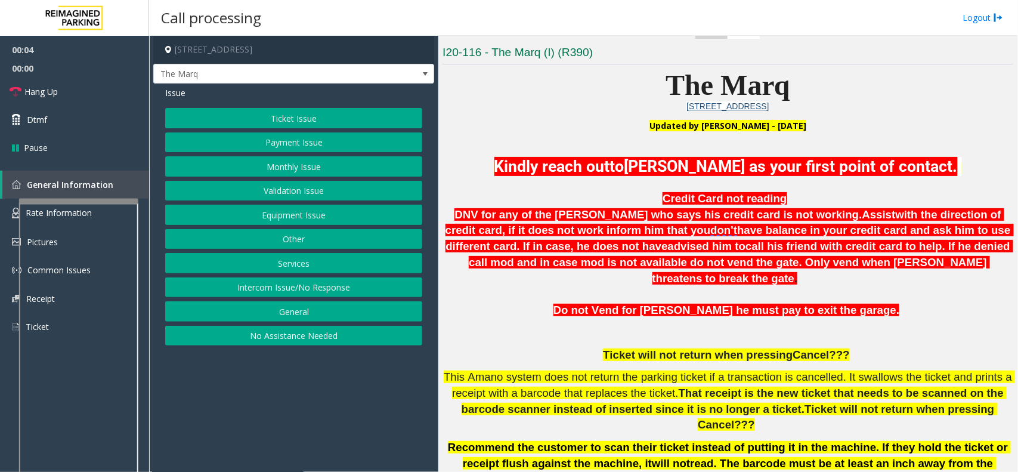
click at [255, 343] on button "No Assistance Needed" at bounding box center [293, 336] width 257 height 20
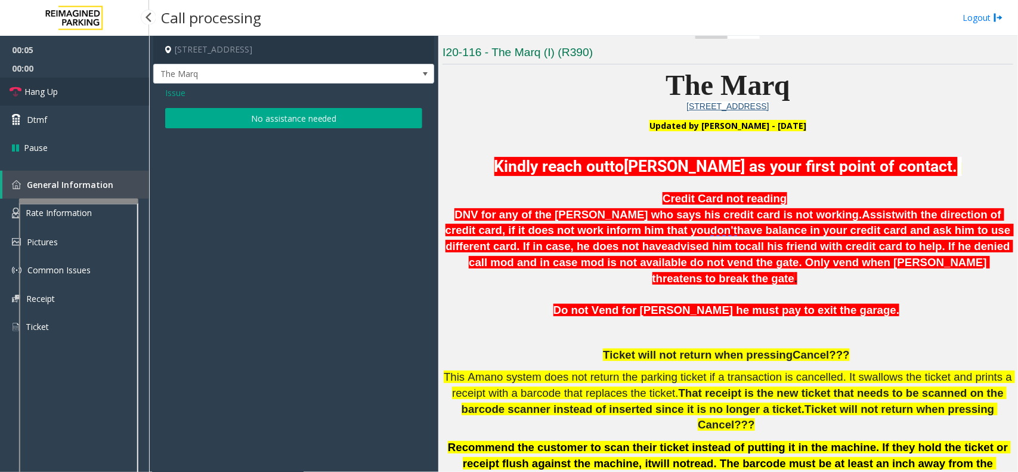
click at [42, 93] on span "Hang Up" at bounding box center [40, 91] width 33 height 13
click at [224, 114] on button "No assistance needed" at bounding box center [293, 118] width 257 height 20
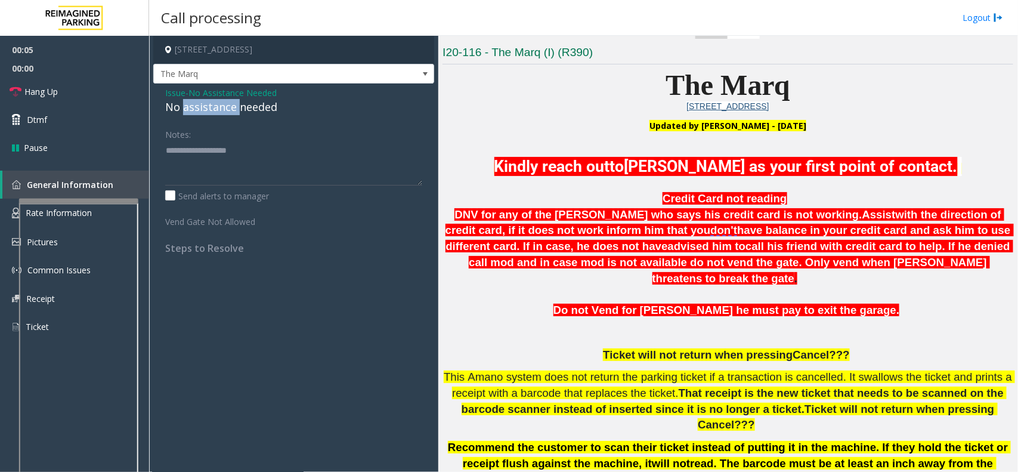
click at [224, 114] on div "No assistance needed" at bounding box center [293, 107] width 257 height 16
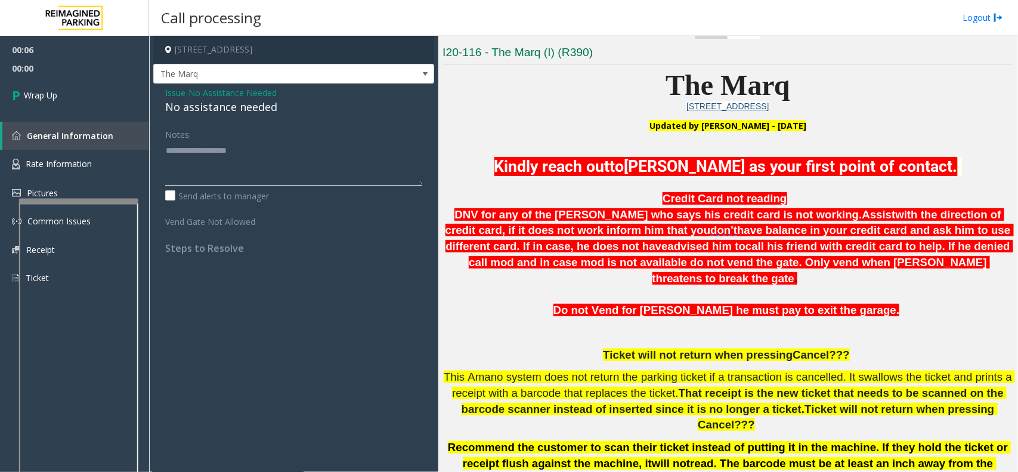
paste textarea "**********"
type textarea "**********"
click at [67, 87] on link "Wrap Up" at bounding box center [74, 95] width 149 height 35
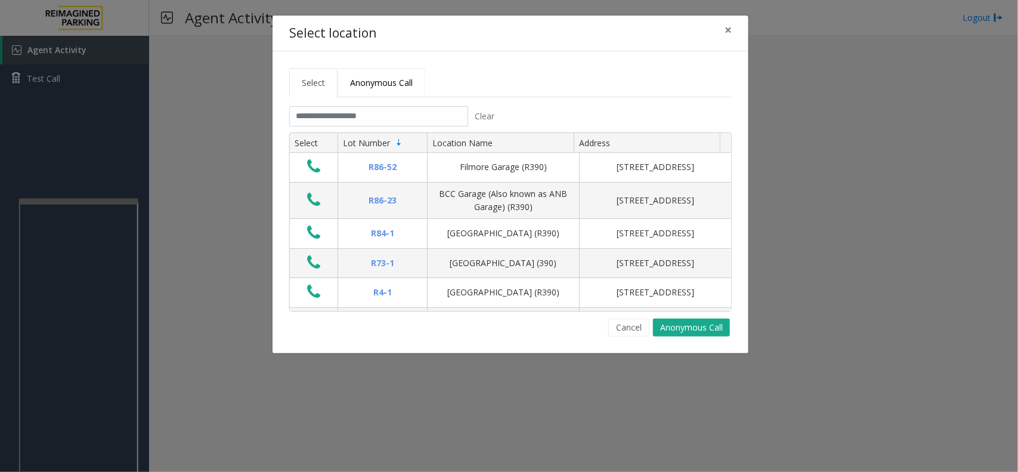
drag, startPoint x: 407, startPoint y: 78, endPoint x: 391, endPoint y: 109, distance: 35.2
click at [407, 78] on span "Anonymous Call" at bounding box center [381, 82] width 63 height 11
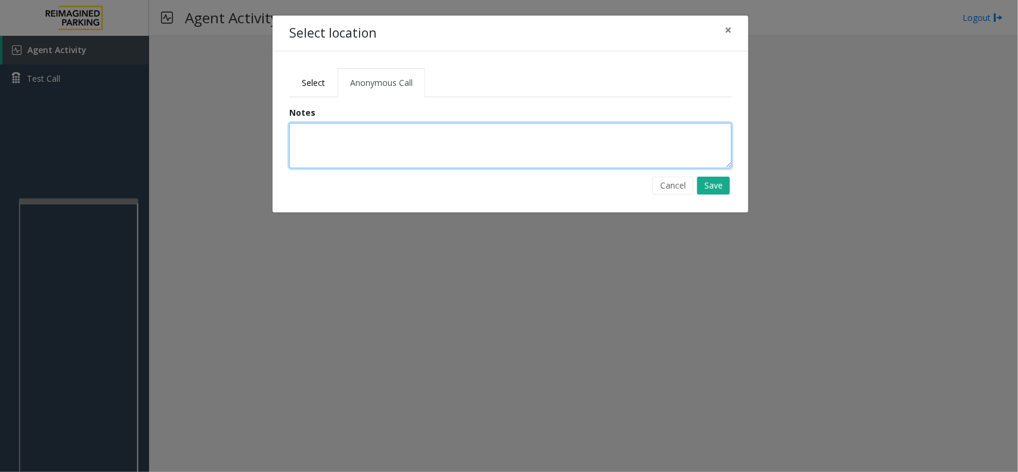
click at [360, 152] on textarea at bounding box center [510, 145] width 442 height 45
type textarea "**********"
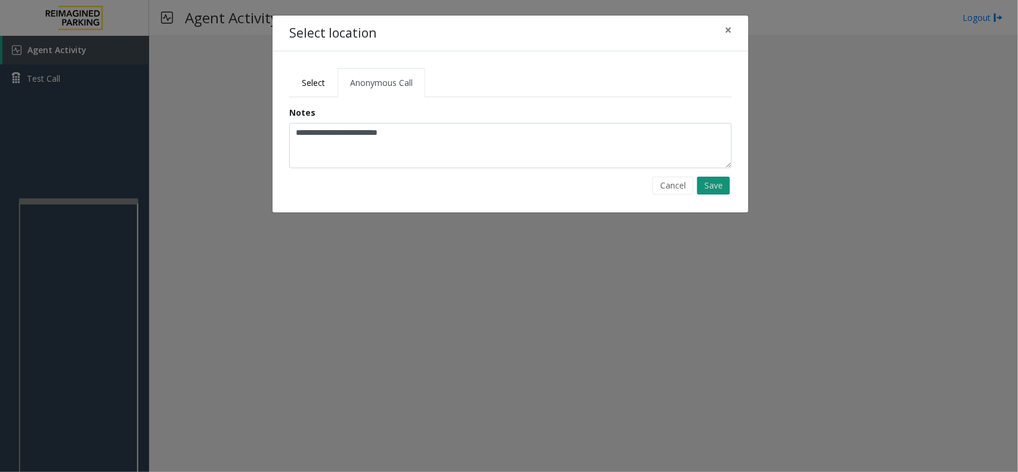
click at [710, 180] on button "Save" at bounding box center [713, 185] width 33 height 18
